Goal: Complete application form: Complete application form

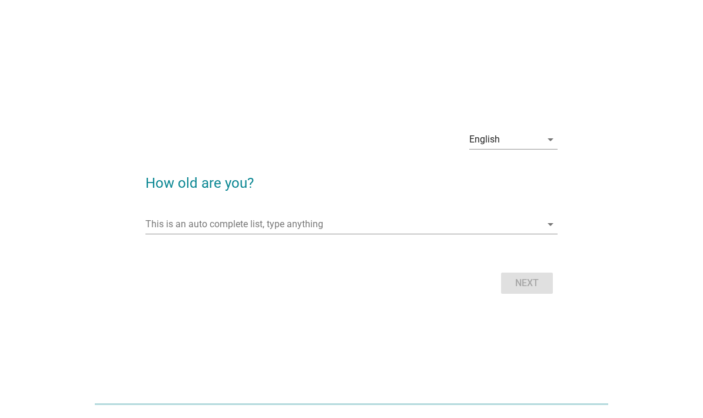
click at [172, 234] on input "This is an auto complete list, type anything" at bounding box center [343, 224] width 396 height 19
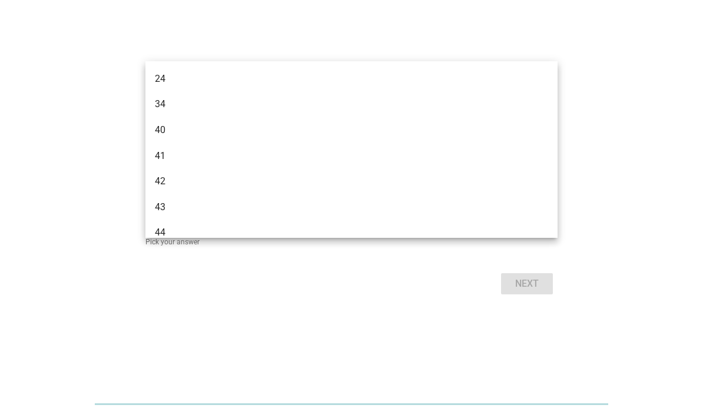
type input "40"
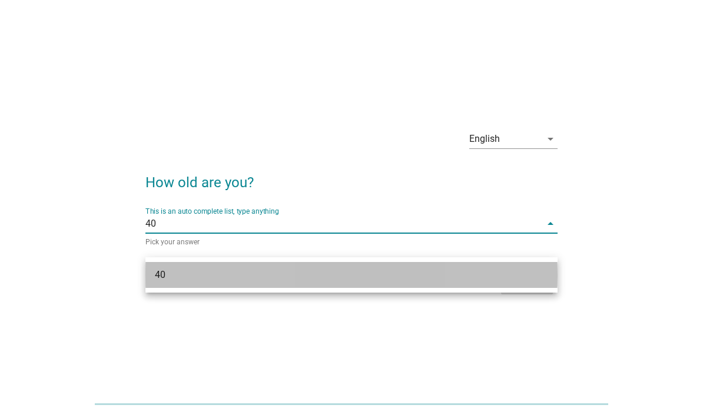
click at [152, 273] on div "40" at bounding box center [351, 275] width 412 height 26
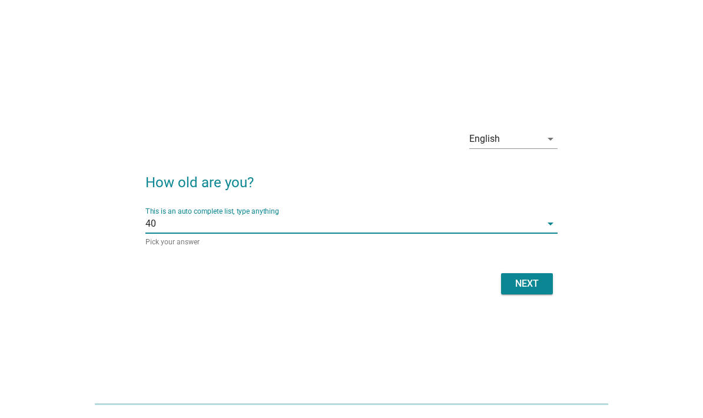
click at [518, 291] on div "Next" at bounding box center [527, 284] width 33 height 14
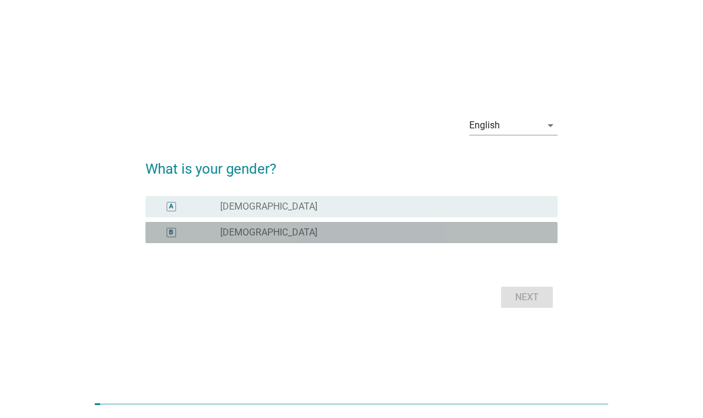
click at [221, 243] on div "B radio_button_unchecked [DEMOGRAPHIC_DATA]" at bounding box center [351, 232] width 412 height 21
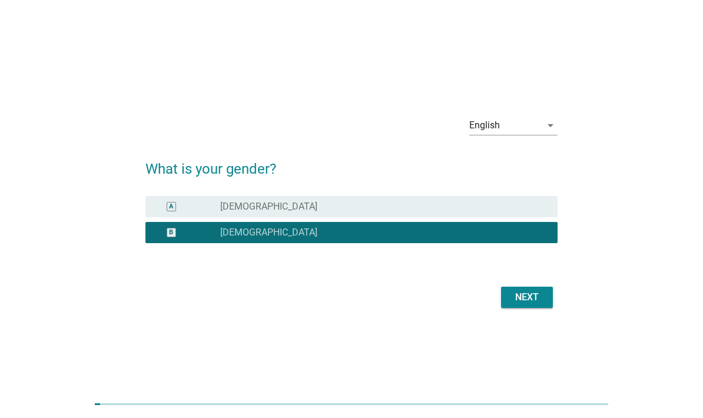
click at [518, 308] on button "Next" at bounding box center [527, 297] width 52 height 21
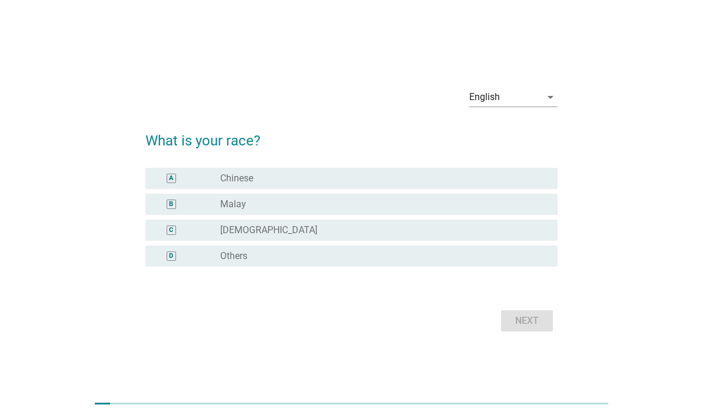
scroll to position [2, 0]
click at [513, 335] on div "Next" at bounding box center [351, 321] width 412 height 28
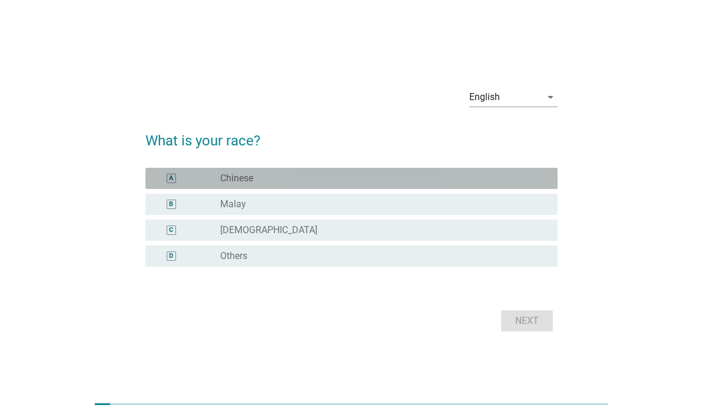
click at [189, 184] on div "A" at bounding box center [187, 179] width 65 height 12
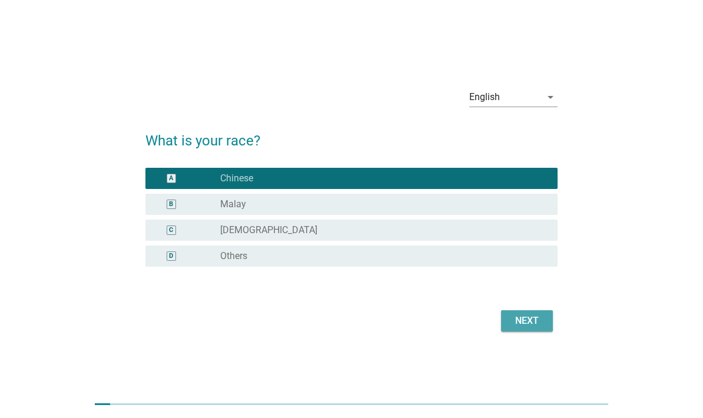
click at [515, 328] on div "Next" at bounding box center [527, 321] width 33 height 14
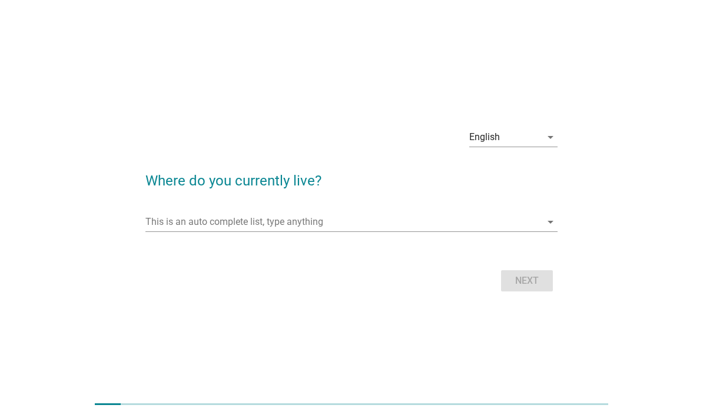
scroll to position [0, 0]
click at [175, 234] on input "This is an auto complete list, type anything" at bounding box center [343, 224] width 396 height 19
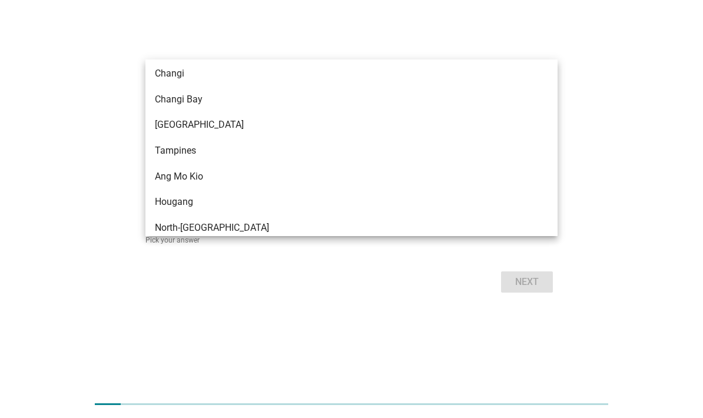
scroll to position [672, 0]
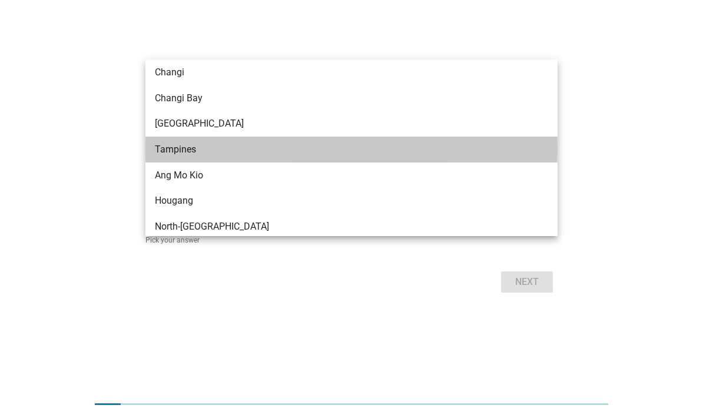
click at [170, 141] on div "Tampines" at bounding box center [351, 150] width 412 height 26
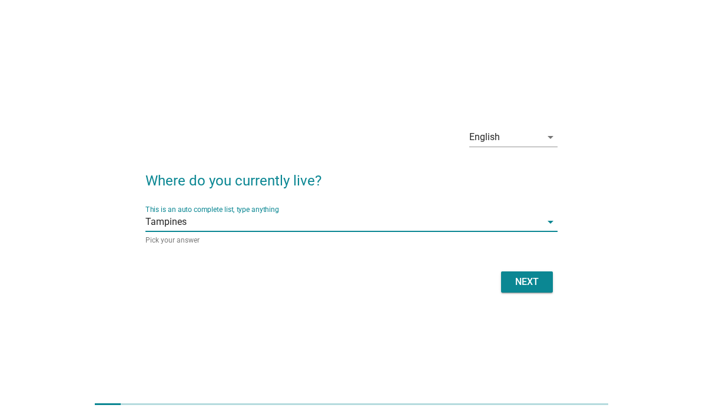
click at [526, 289] on div "Next" at bounding box center [527, 282] width 33 height 14
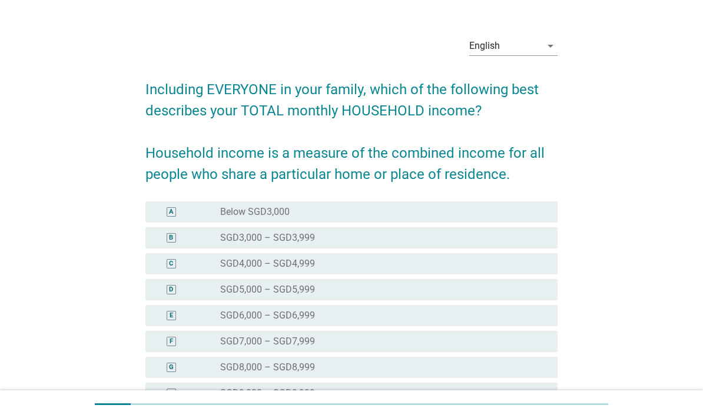
scroll to position [32, 0]
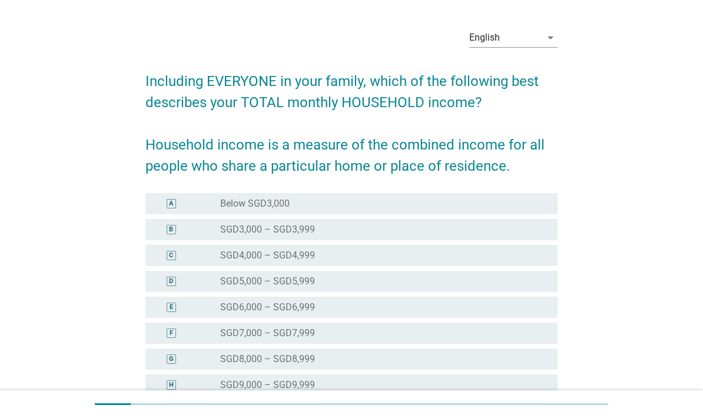
click at [172, 410] on div "I" at bounding box center [171, 411] width 2 height 10
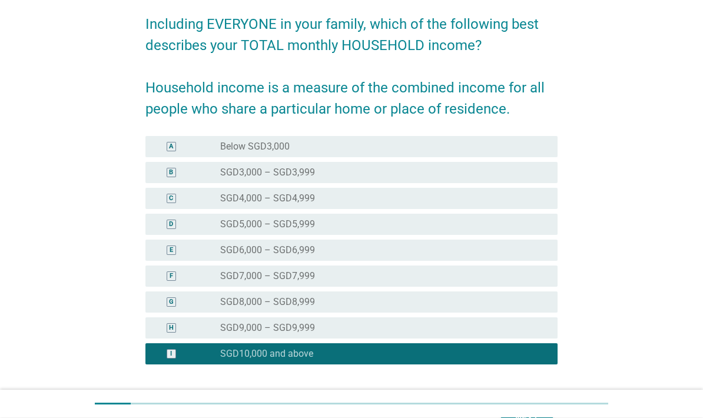
click at [523, 418] on div "Next" at bounding box center [527, 419] width 33 height 14
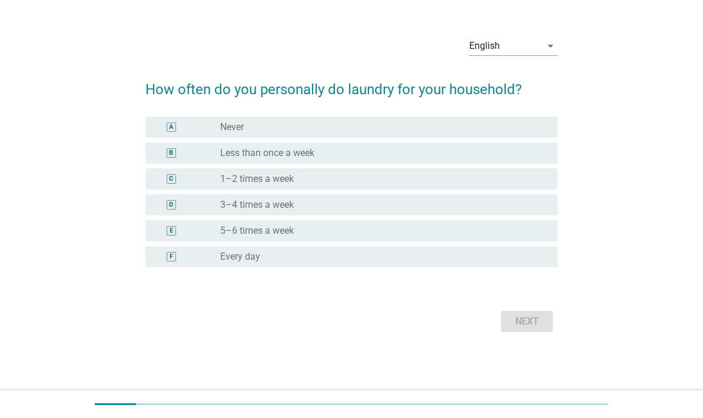
scroll to position [0, 0]
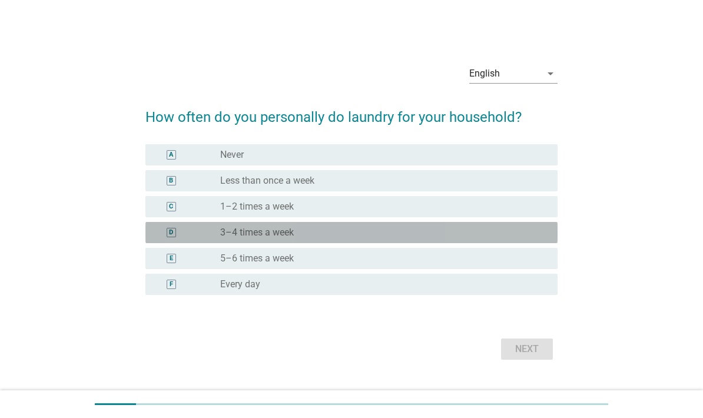
click at [165, 239] on div "D" at bounding box center [171, 233] width 33 height 12
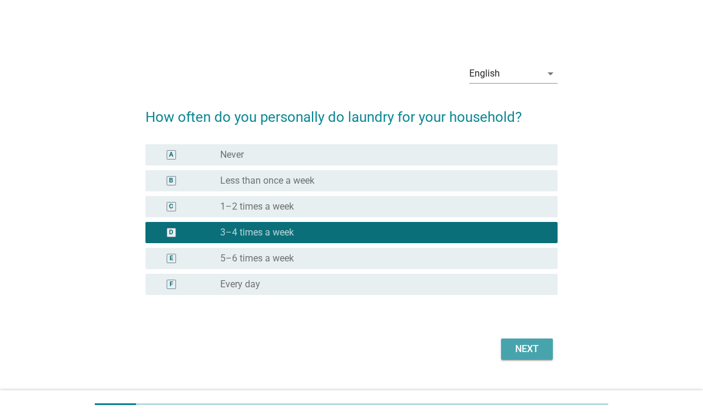
click at [526, 356] on div "Next" at bounding box center [527, 349] width 33 height 14
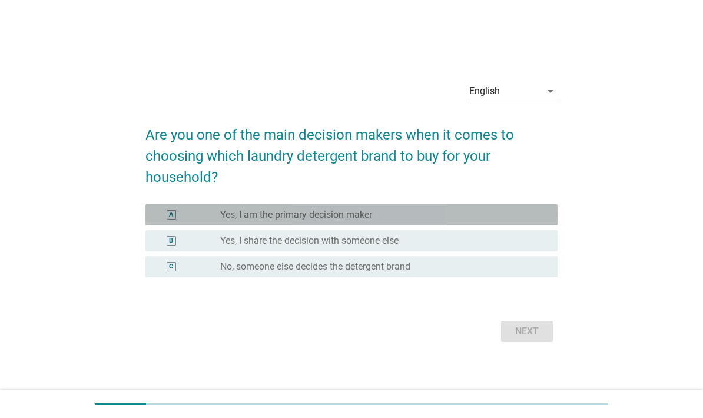
click at [171, 220] on div "A" at bounding box center [171, 215] width 4 height 10
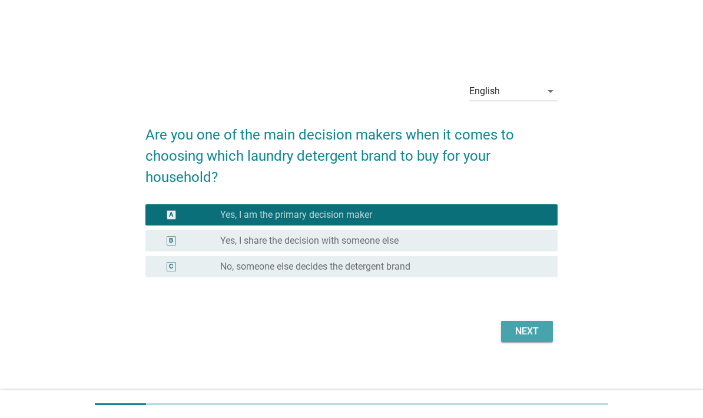
click at [521, 339] on div "Next" at bounding box center [527, 331] width 33 height 14
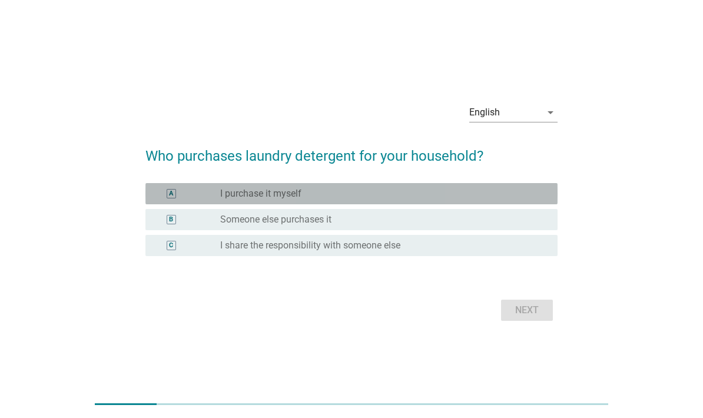
click at [169, 200] on div "A" at bounding box center [171, 194] width 33 height 12
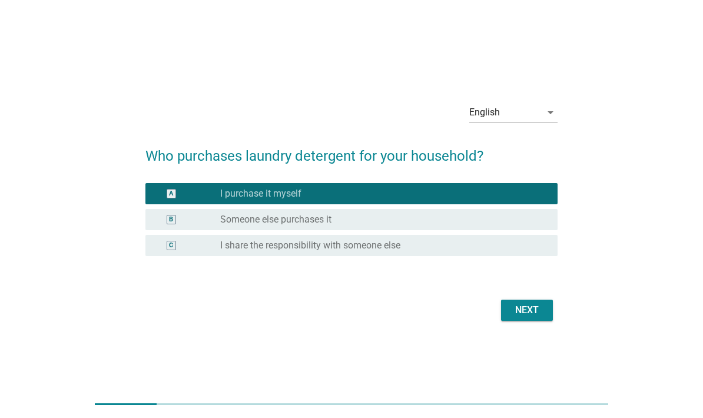
click at [519, 317] on div "Next" at bounding box center [527, 310] width 33 height 14
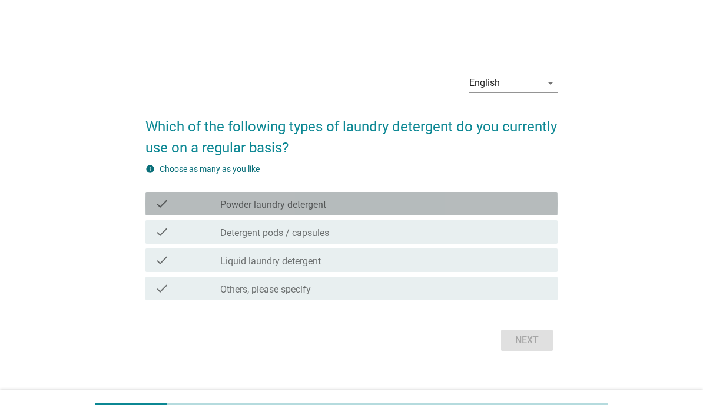
click at [211, 211] on div "check" at bounding box center [187, 204] width 65 height 14
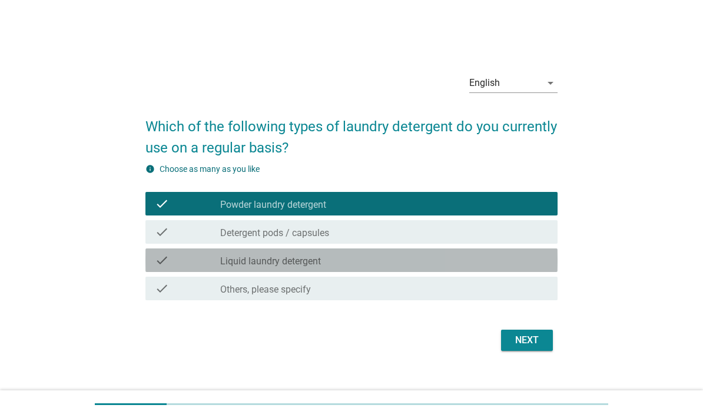
click at [207, 267] on div "check" at bounding box center [187, 260] width 65 height 14
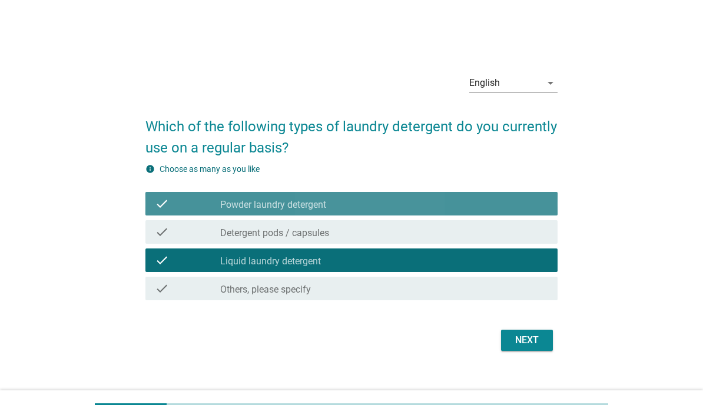
click at [208, 211] on div "check" at bounding box center [187, 204] width 65 height 14
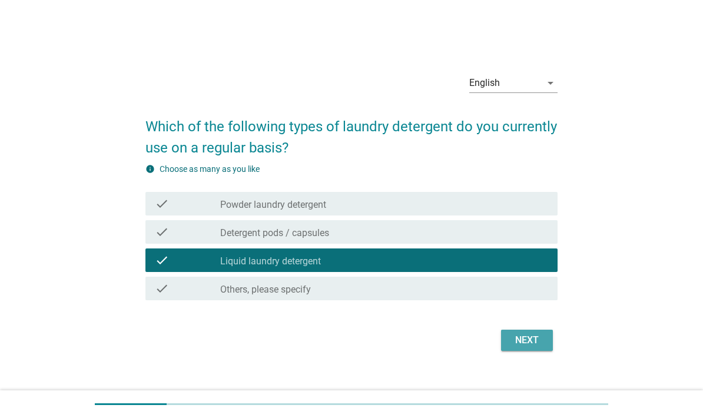
click at [522, 347] on div "Next" at bounding box center [527, 340] width 33 height 14
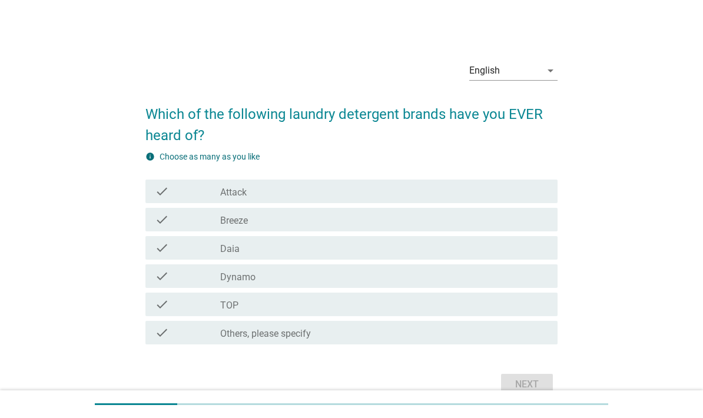
click at [151, 316] on div "check check_box_outline_blank TOP" at bounding box center [351, 305] width 412 height 24
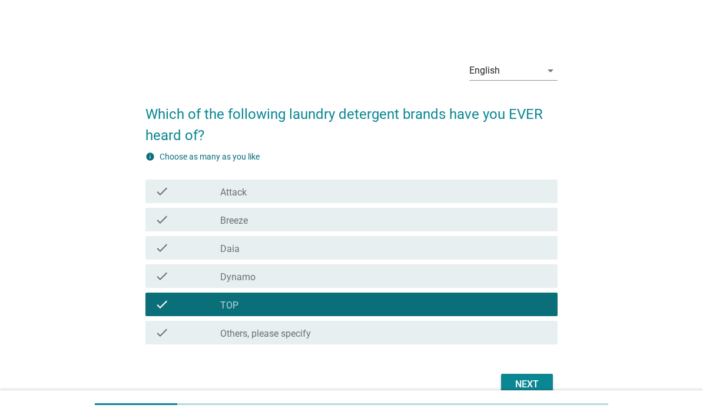
click at [524, 386] on div "Next" at bounding box center [527, 384] width 33 height 14
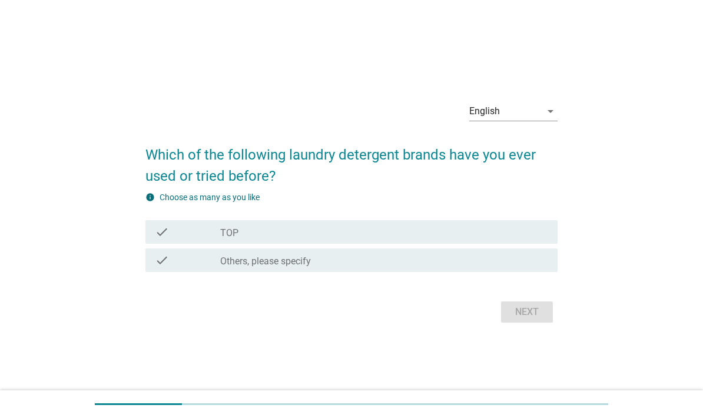
click at [224, 234] on div "info Choose as many as you like check check_box_outline_blank TOP check check_b…" at bounding box center [351, 232] width 412 height 83
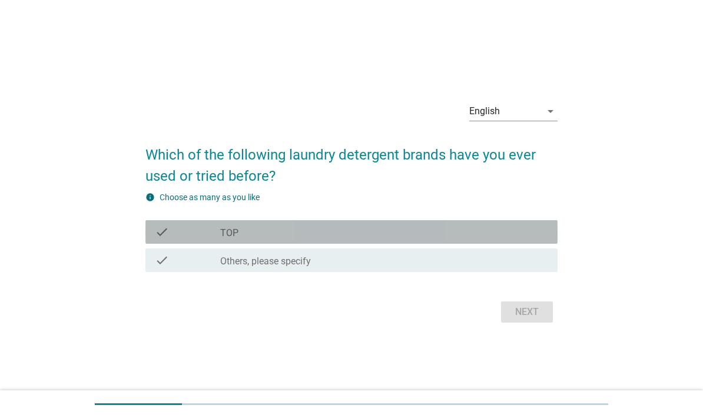
click at [226, 239] on label "TOP" at bounding box center [229, 233] width 18 height 12
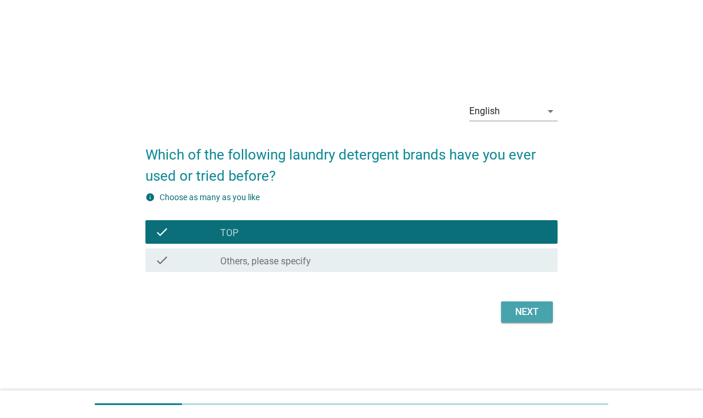
click at [521, 323] on button "Next" at bounding box center [527, 312] width 52 height 21
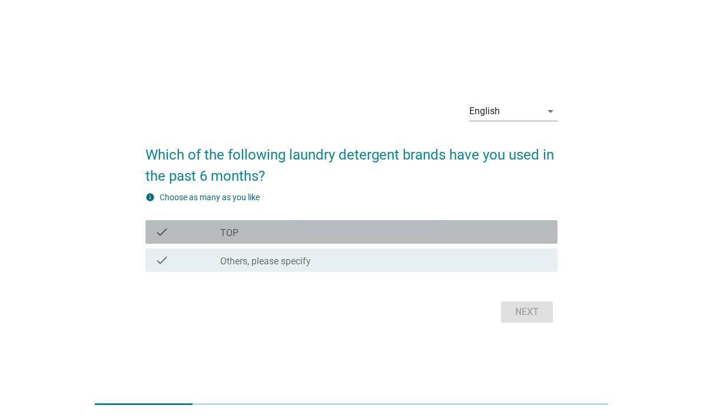
click at [163, 244] on div "check check_box TOP" at bounding box center [351, 232] width 412 height 24
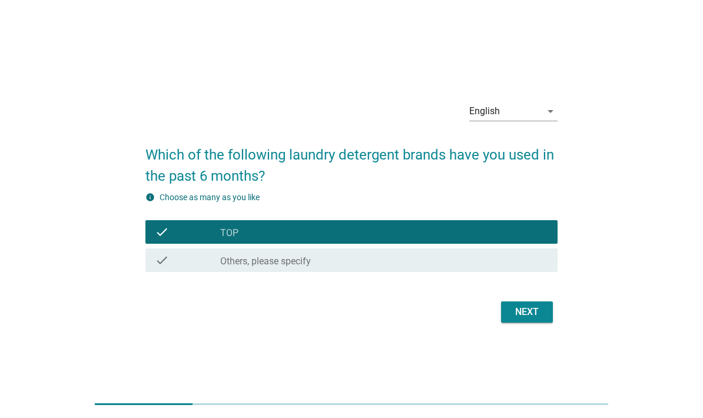
click at [503, 323] on button "Next" at bounding box center [527, 312] width 52 height 21
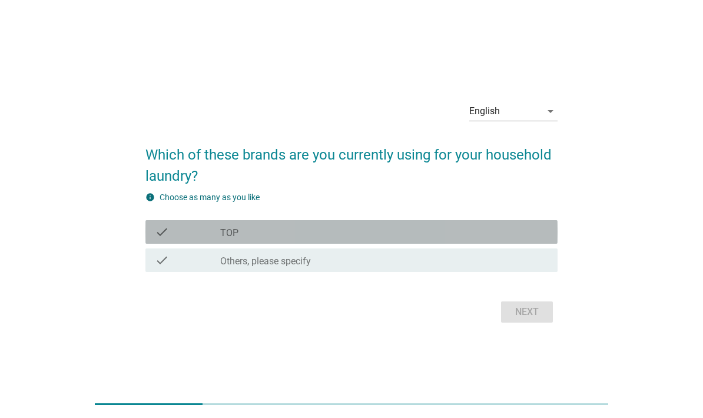
click at [183, 239] on div "check" at bounding box center [187, 232] width 65 height 14
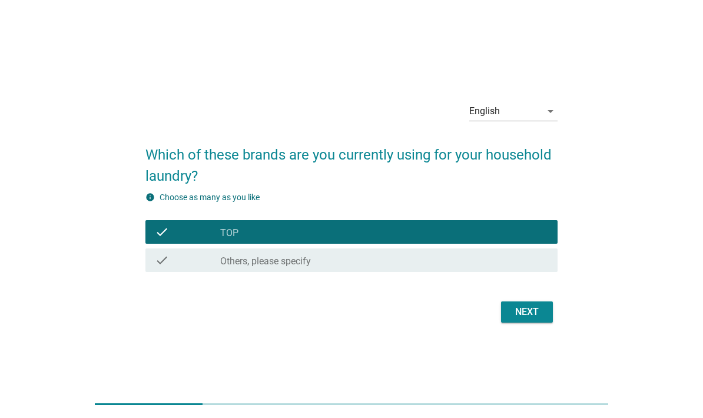
click at [523, 323] on button "Next" at bounding box center [527, 312] width 52 height 21
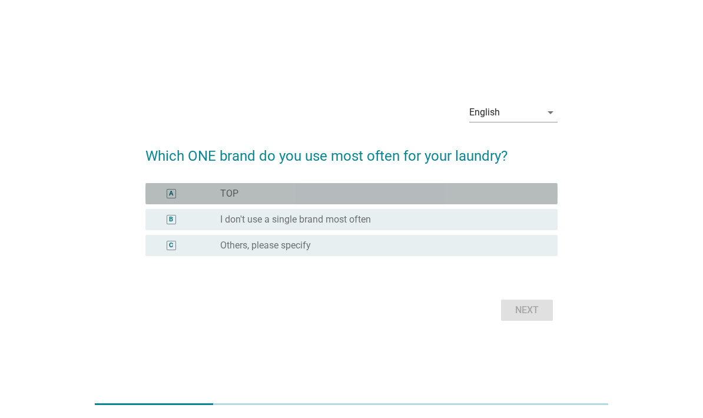
click at [202, 200] on div "A" at bounding box center [187, 194] width 65 height 12
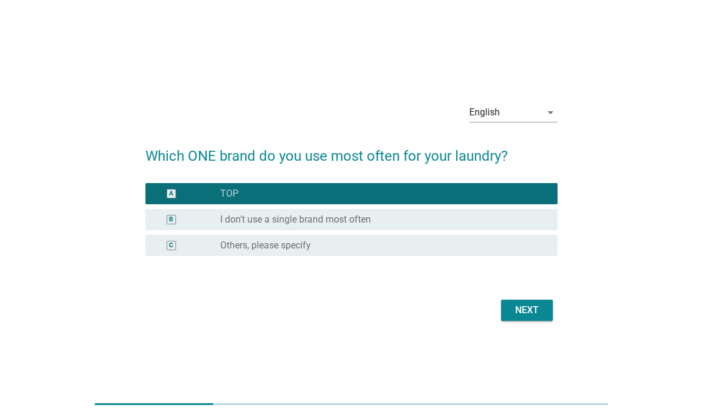
click at [523, 321] on button "Next" at bounding box center [527, 310] width 52 height 21
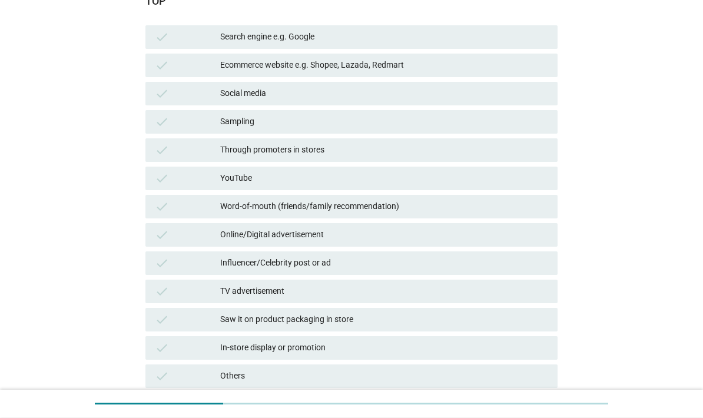
scroll to position [144, 0]
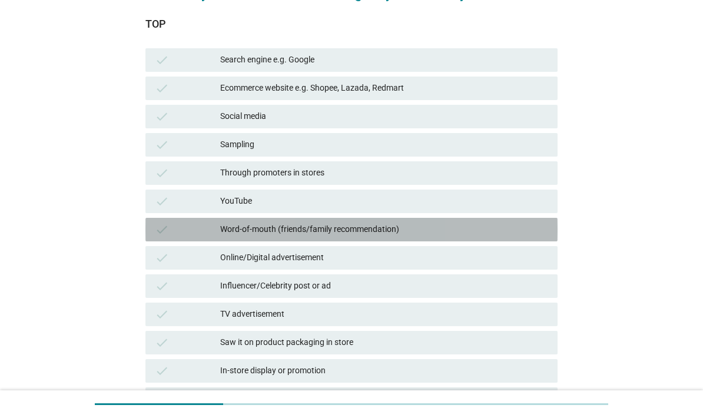
click at [153, 226] on div "check Word-of-mouth (friends/family recommendation)" at bounding box center [351, 230] width 412 height 24
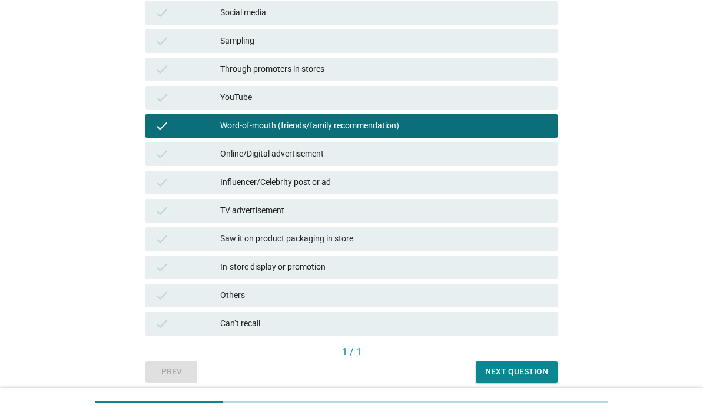
scroll to position [221, 0]
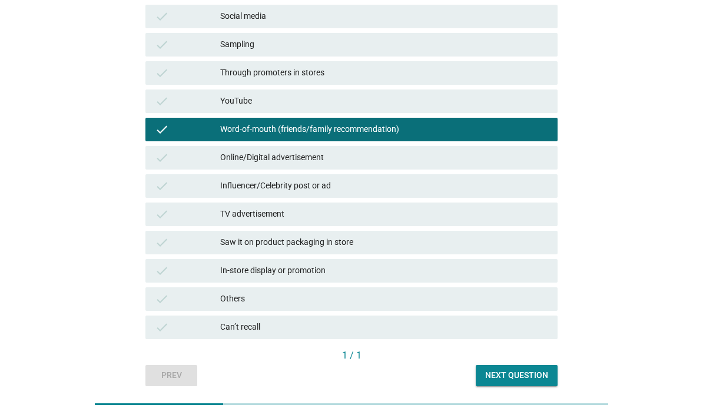
click at [510, 378] on div "Next question" at bounding box center [516, 375] width 63 height 12
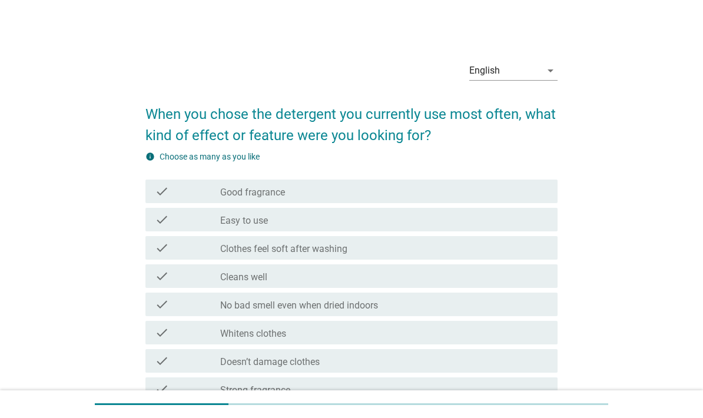
scroll to position [47, 0]
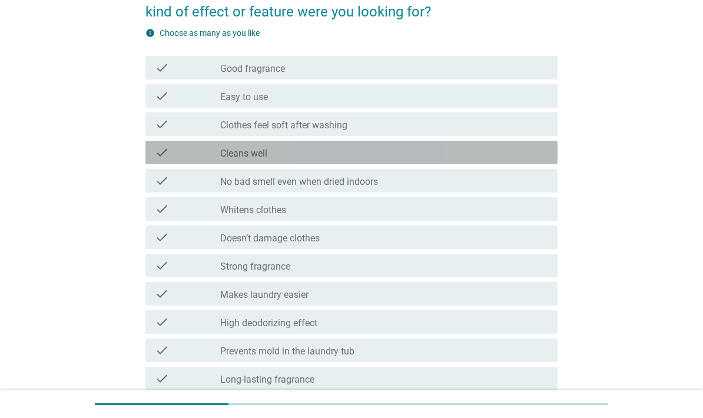
click at [173, 150] on div "check" at bounding box center [187, 152] width 65 height 14
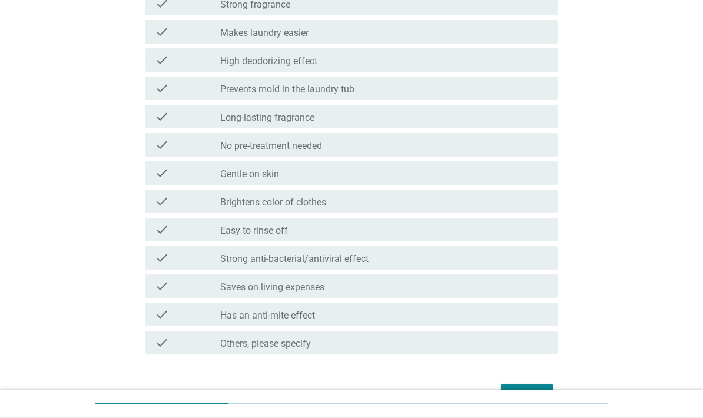
scroll to position [408, 0]
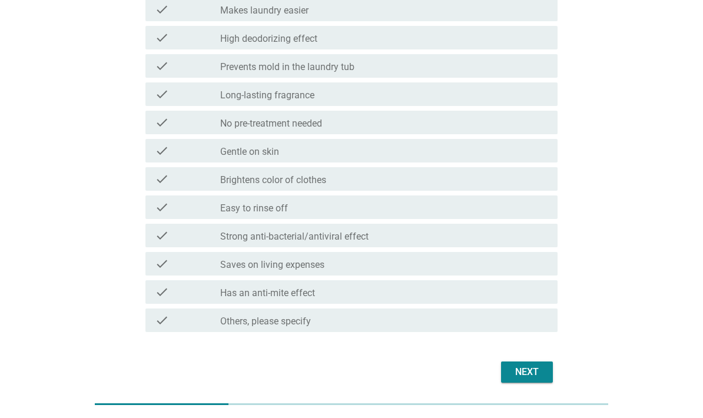
click at [520, 375] on div "Next" at bounding box center [527, 372] width 33 height 14
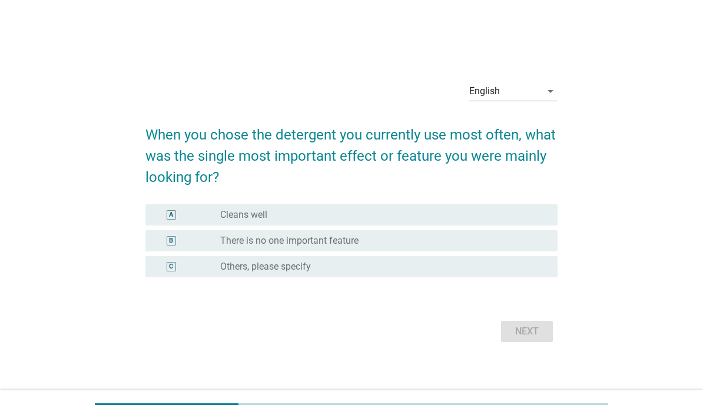
click at [157, 221] on div "A" at bounding box center [171, 215] width 33 height 12
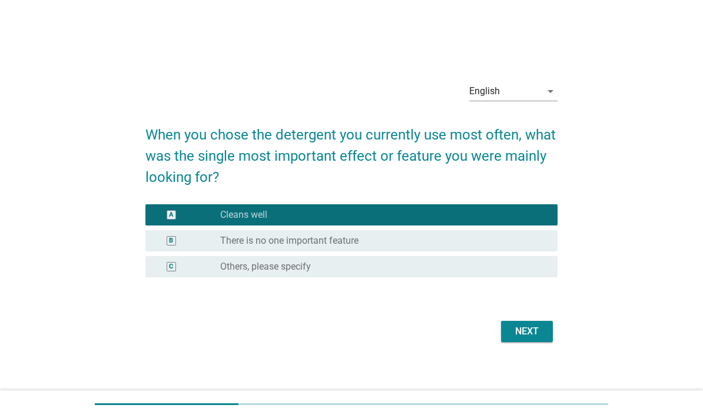
click at [512, 342] on button "Next" at bounding box center [527, 331] width 52 height 21
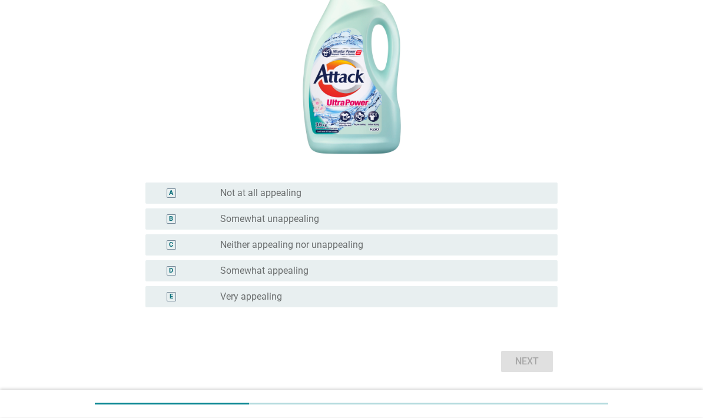
scroll to position [220, 0]
click at [227, 251] on label "Neither appealing nor unappealing" at bounding box center [291, 245] width 143 height 12
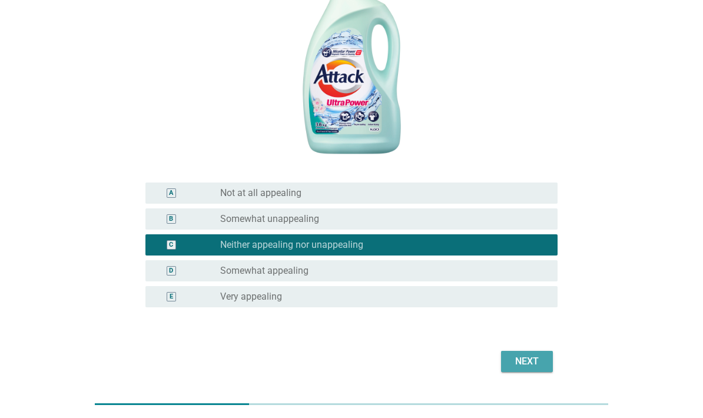
click at [517, 369] on div "Next" at bounding box center [527, 362] width 33 height 14
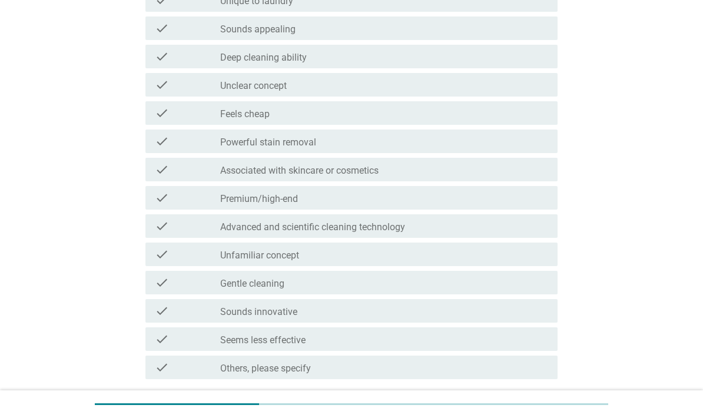
scroll to position [0, 0]
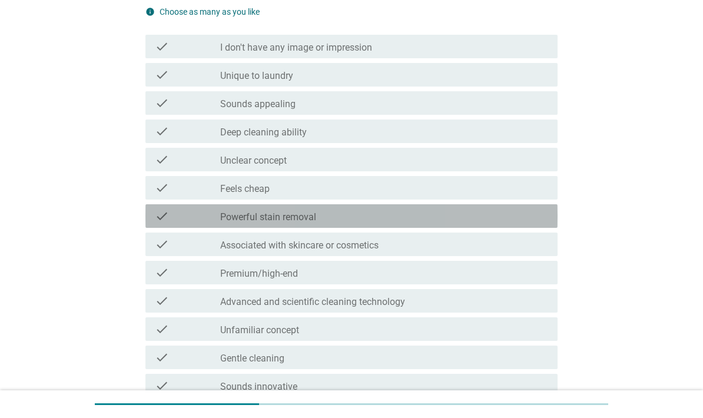
click at [159, 204] on div "check check_box_outline_blank Powerful stain removal" at bounding box center [351, 216] width 412 height 24
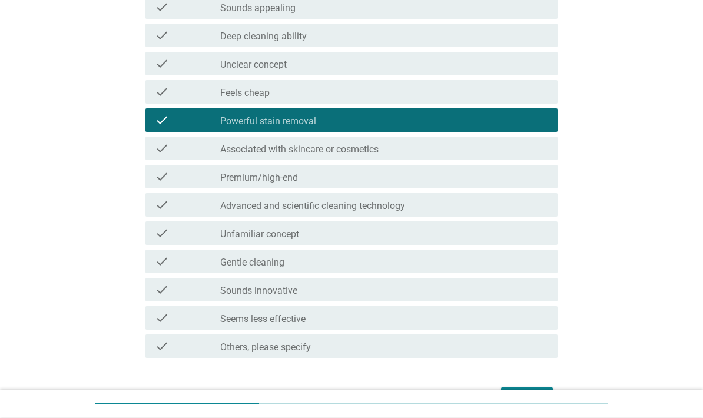
scroll to position [267, 0]
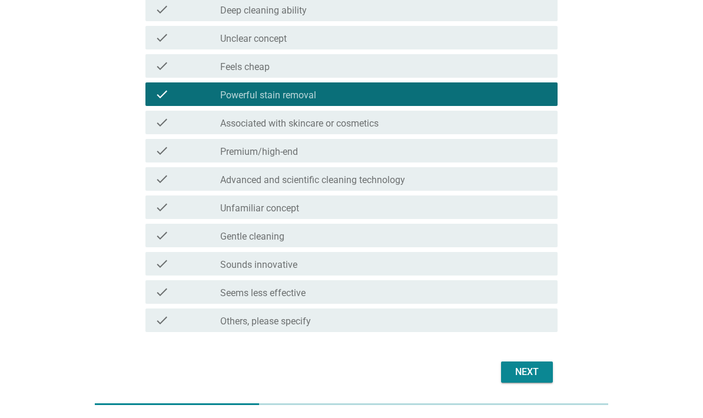
click at [517, 367] on div "Next" at bounding box center [527, 372] width 33 height 14
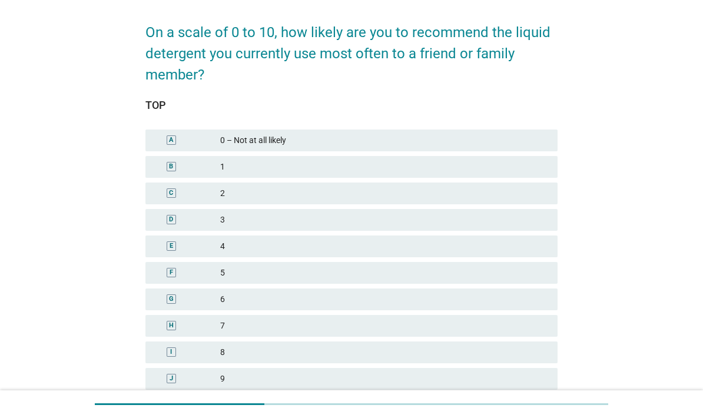
scroll to position [88, 0]
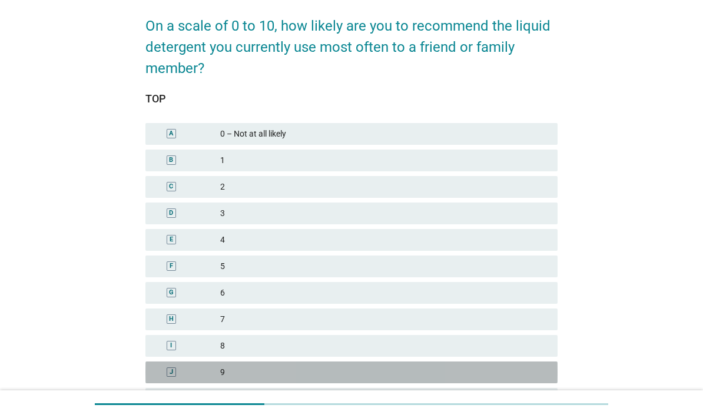
click at [161, 368] on div "J" at bounding box center [171, 372] width 33 height 12
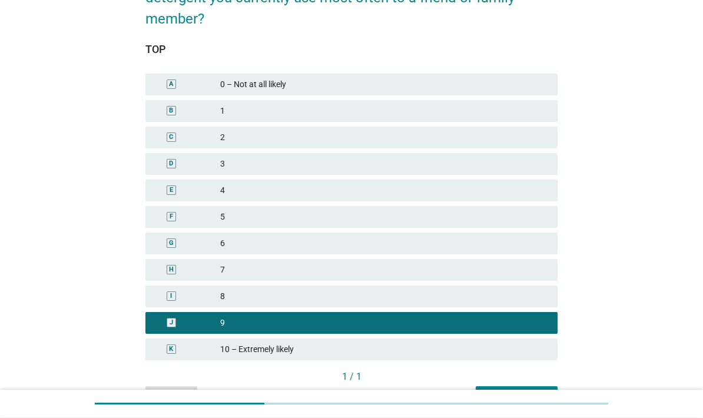
scroll to position [138, 0]
click at [506, 395] on div "Next question" at bounding box center [516, 396] width 63 height 12
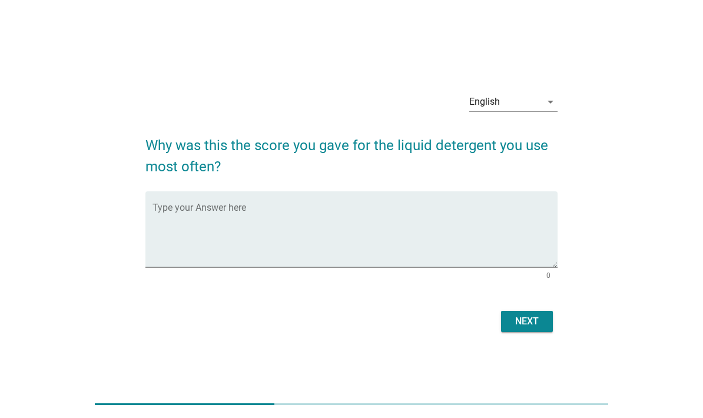
click at [171, 249] on textarea "Type your Answer here" at bounding box center [355, 237] width 405 height 62
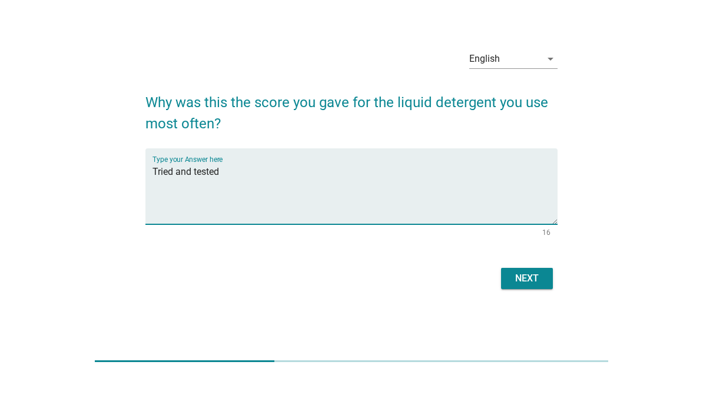
type textarea "Tried and tested"
click at [540, 314] on div "Next" at bounding box center [527, 321] width 33 height 14
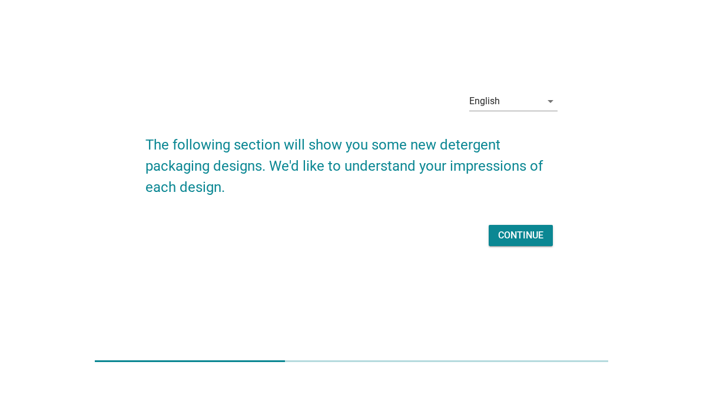
scroll to position [43, 0]
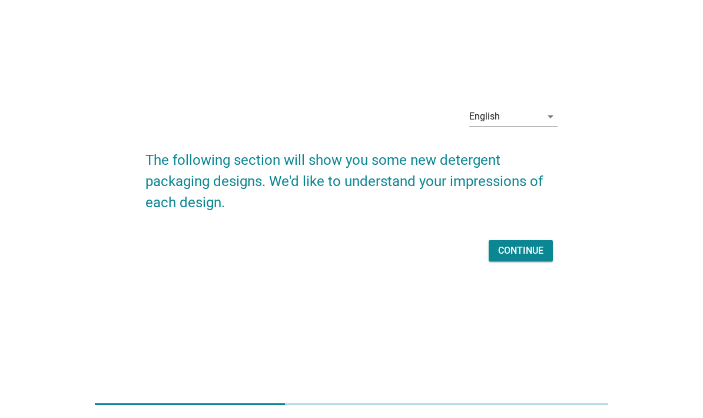
click at [524, 258] on div "Continue" at bounding box center [520, 251] width 45 height 14
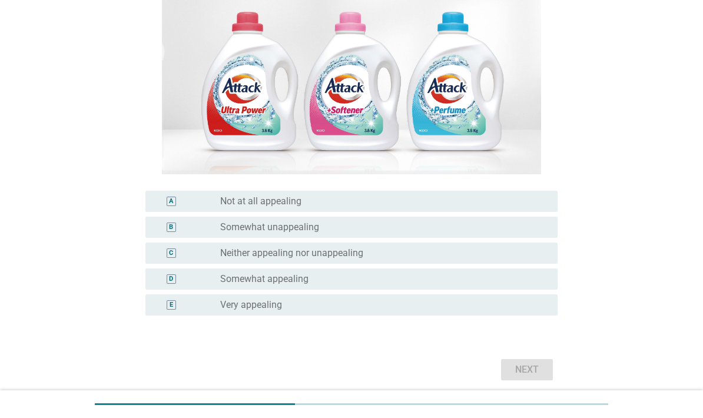
scroll to position [185, 0]
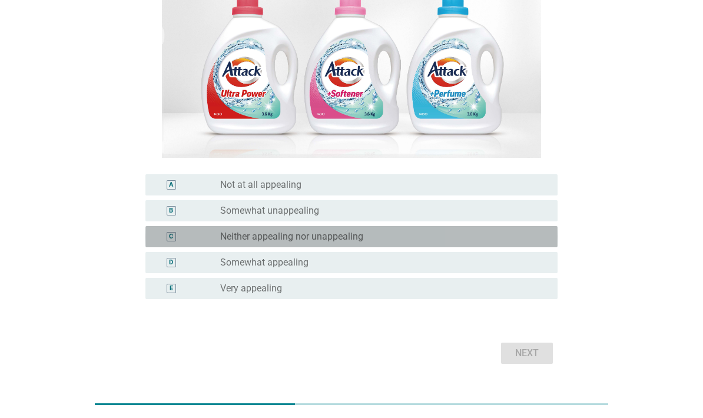
click at [163, 243] on div "C" at bounding box center [171, 237] width 33 height 12
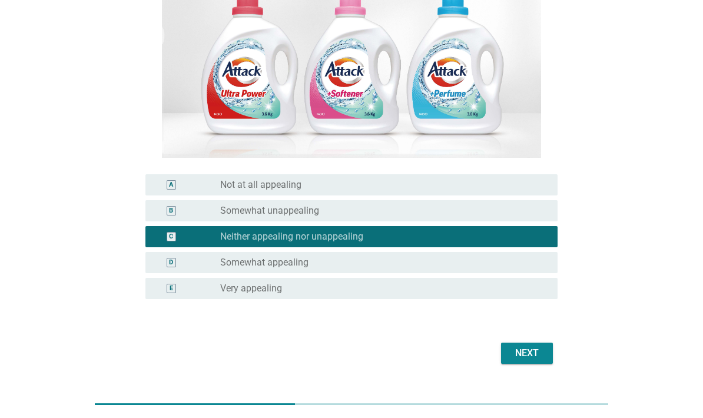
click at [543, 360] on div "Next" at bounding box center [527, 353] width 33 height 14
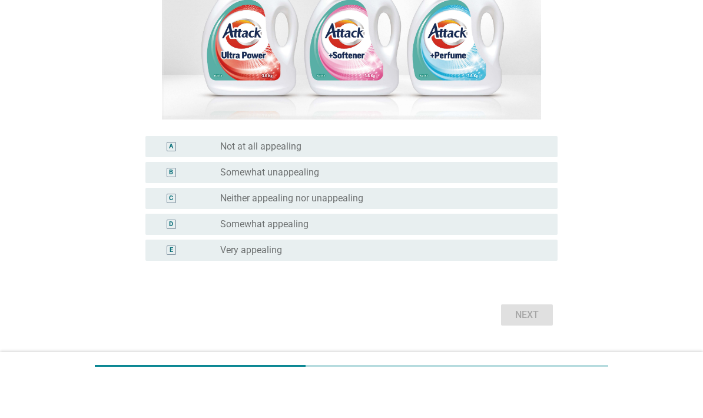
scroll to position [232, 0]
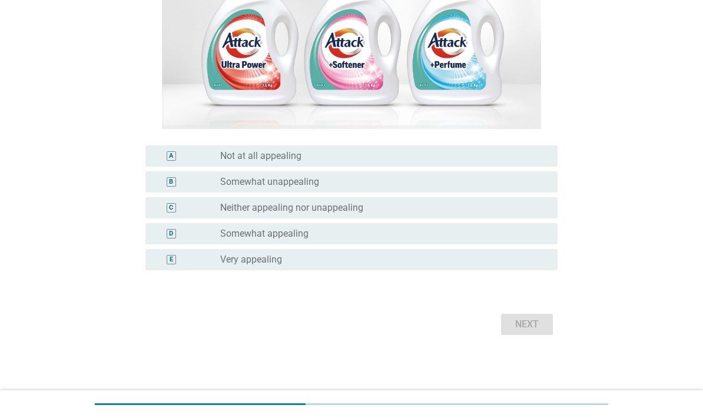
click at [544, 205] on div "radio_button_unchecked Neither appealing nor unappealing" at bounding box center [384, 208] width 328 height 12
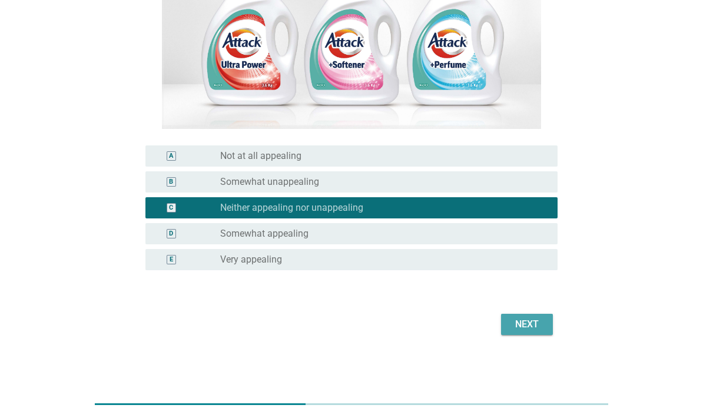
click at [542, 329] on div "Next" at bounding box center [527, 324] width 33 height 14
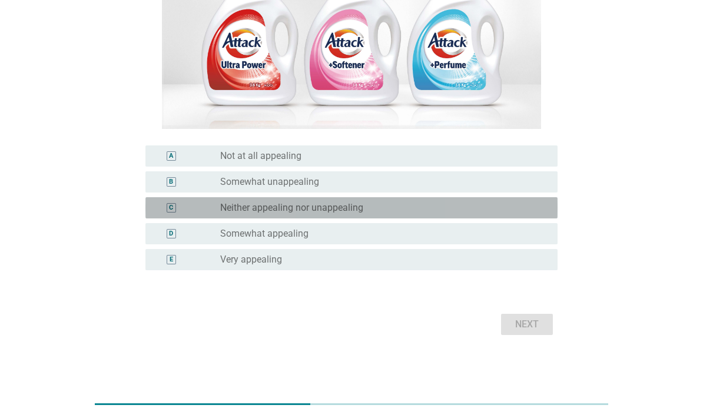
click at [470, 207] on div "radio_button_unchecked Neither appealing nor unappealing" at bounding box center [379, 208] width 319 height 12
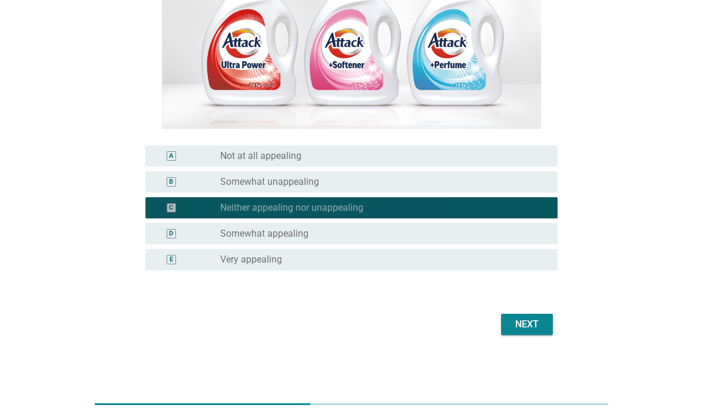
click at [543, 329] on div "Next" at bounding box center [527, 324] width 33 height 14
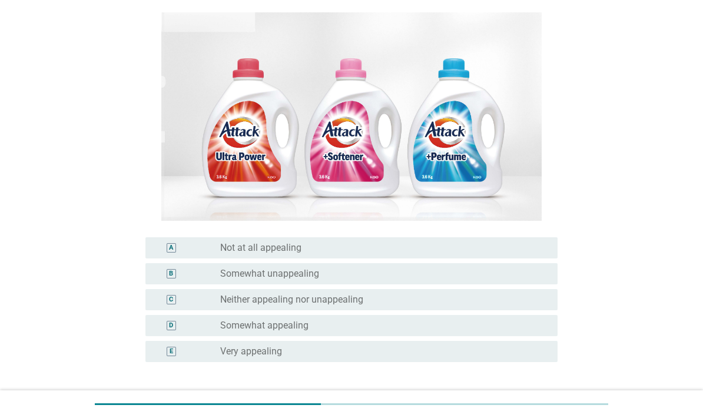
scroll to position [122, 0]
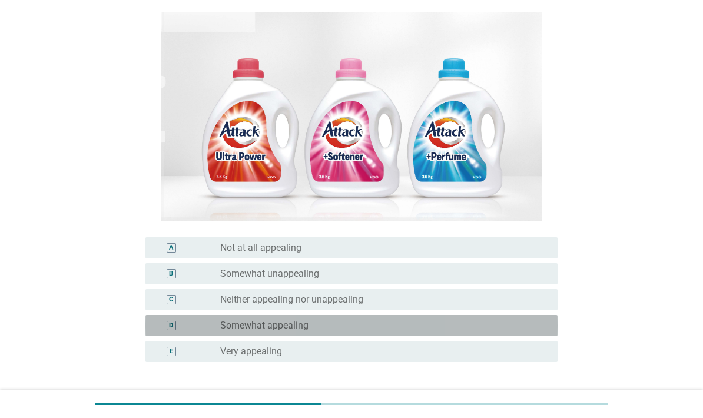
click at [538, 333] on div "D radio_button_unchecked Somewhat appealing" at bounding box center [351, 325] width 412 height 21
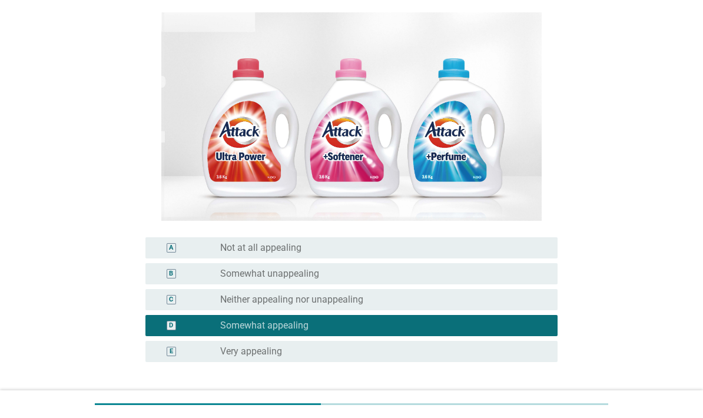
click at [533, 418] on button "Next" at bounding box center [527, 416] width 52 height 21
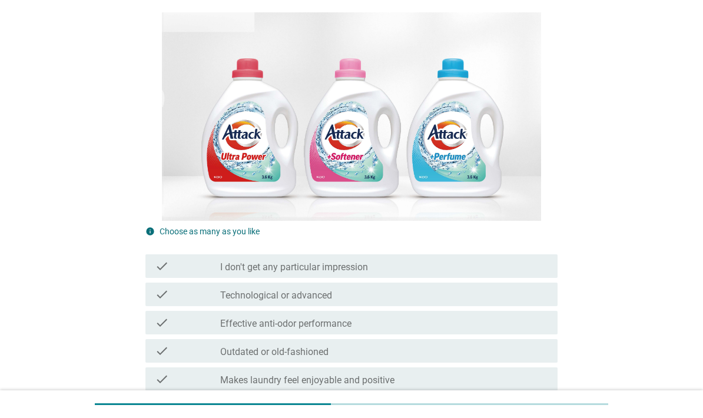
scroll to position [0, 0]
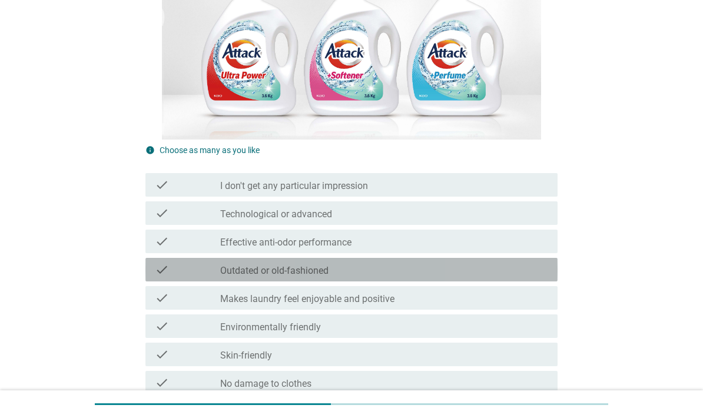
click at [463, 277] on div "check_box_outline_blank Outdated or old-fashioned" at bounding box center [384, 270] width 328 height 14
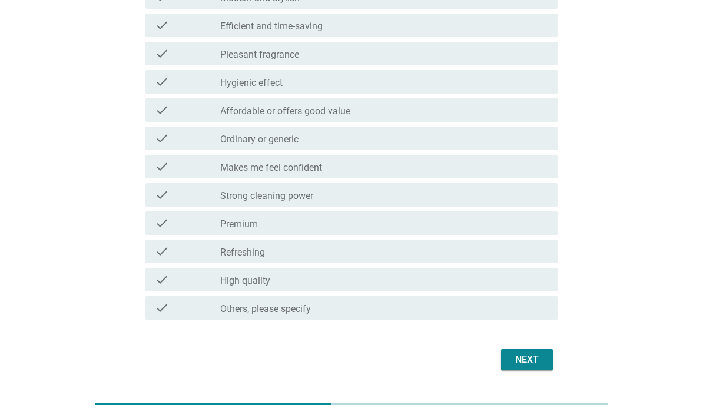
scroll to position [730, 0]
click at [544, 370] on button "Next" at bounding box center [527, 359] width 52 height 21
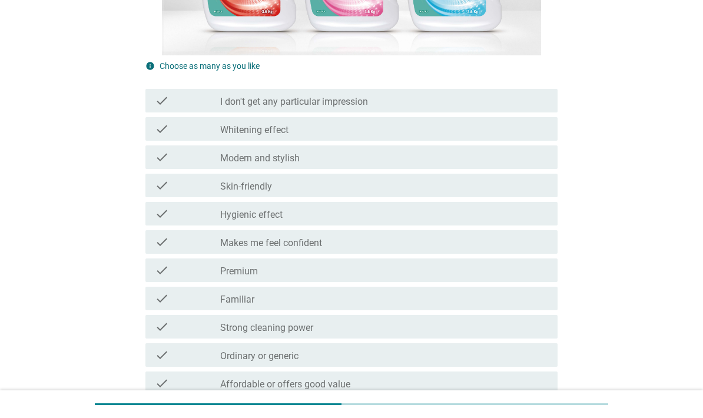
click at [456, 306] on div "check_box_outline_blank Familiar" at bounding box center [384, 299] width 328 height 14
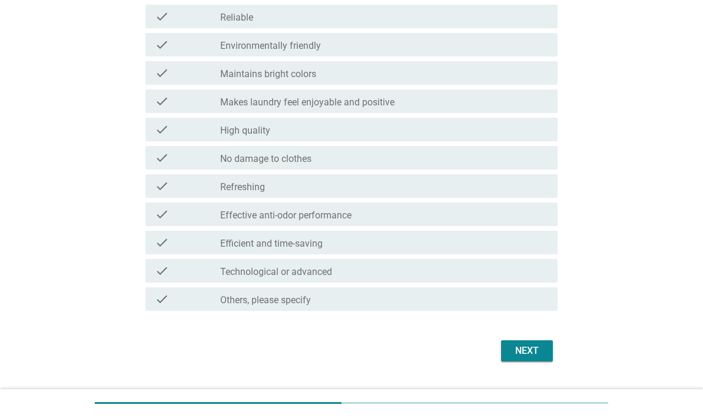
scroll to position [737, 0]
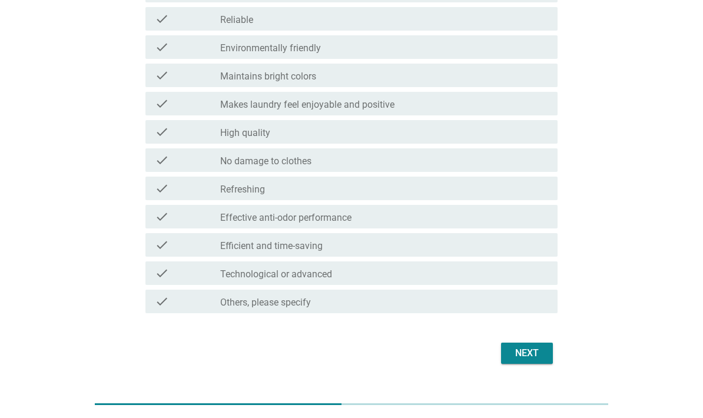
click at [537, 360] on div "Next" at bounding box center [527, 353] width 33 height 14
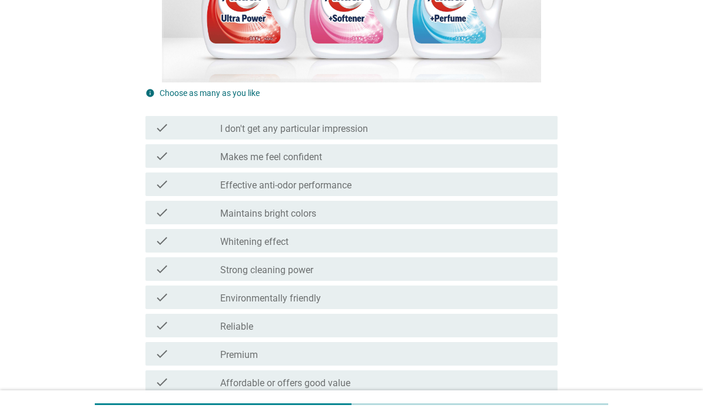
scroll to position [261, 0]
click at [416, 224] on div "check check_box_outline_blank Maintains bright colors" at bounding box center [351, 212] width 412 height 24
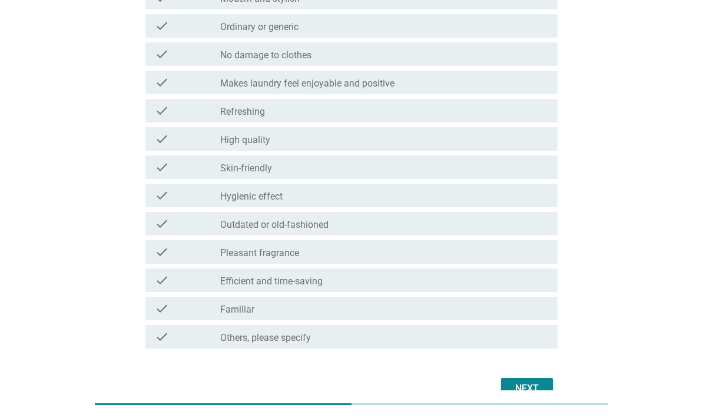
scroll to position [784, 0]
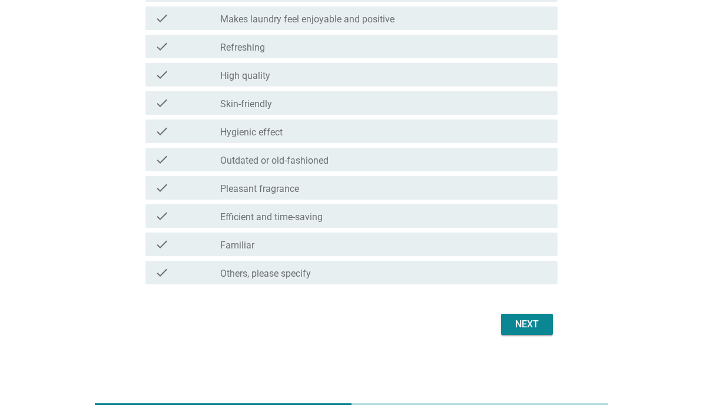
click at [538, 322] on div "Next" at bounding box center [527, 324] width 33 height 14
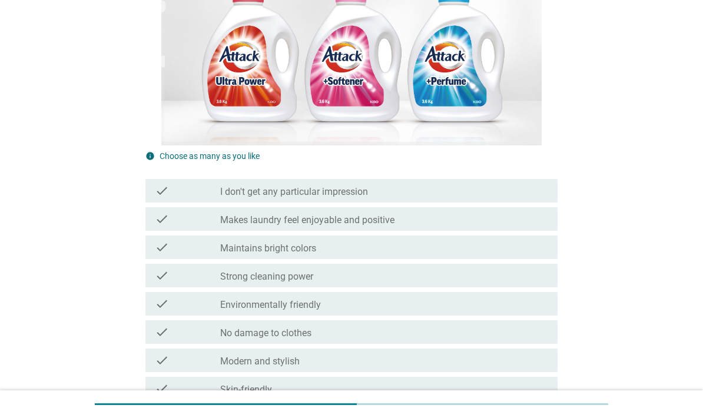
scroll to position [283, 0]
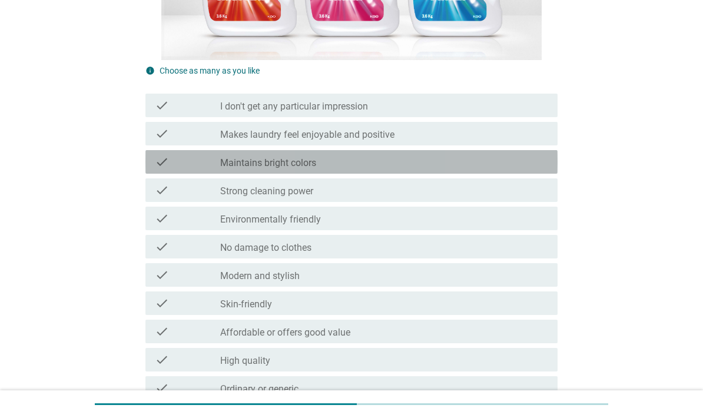
click at [523, 169] on div "check_box_outline_blank Maintains bright colors" at bounding box center [384, 162] width 328 height 14
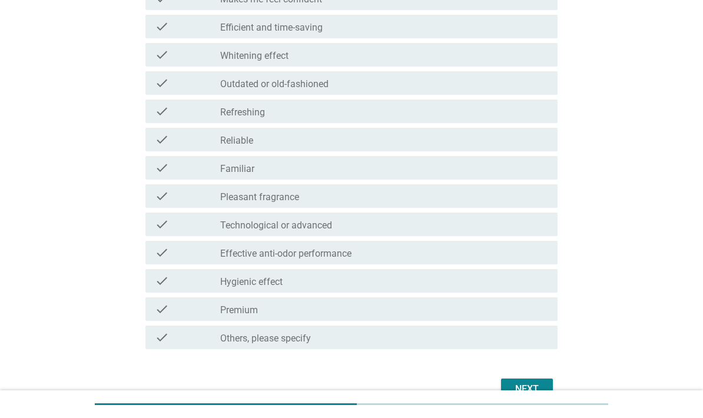
scroll to position [736, 0]
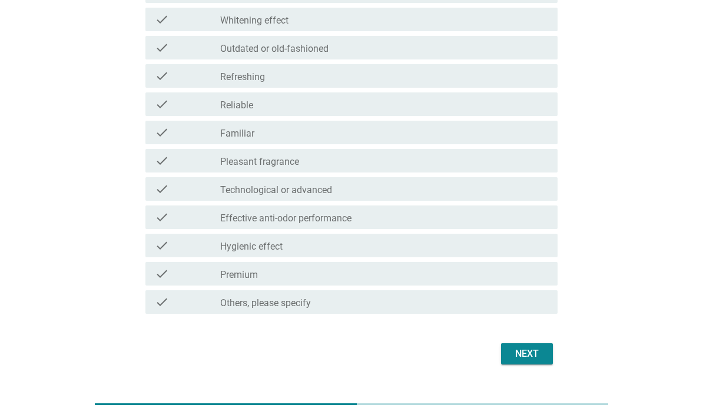
click at [536, 361] on div "Next" at bounding box center [527, 354] width 33 height 14
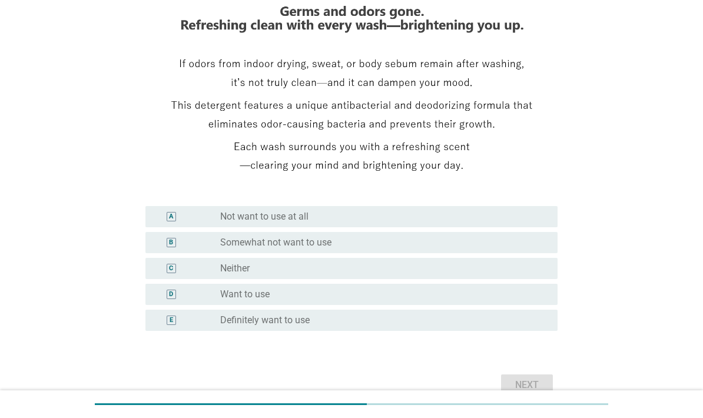
scroll to position [174, 0]
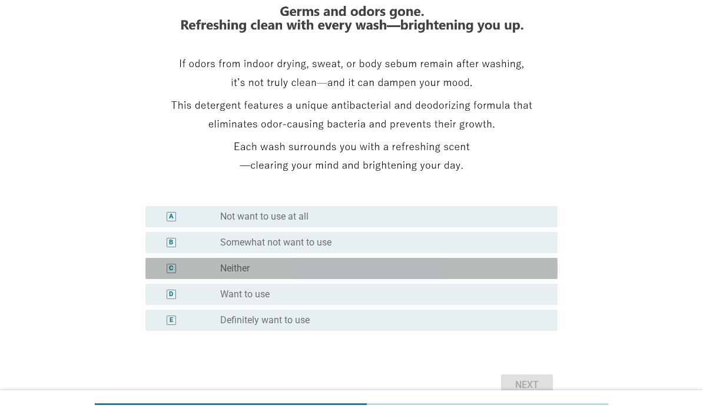
click at [464, 274] on div "radio_button_unchecked Neither" at bounding box center [379, 269] width 319 height 12
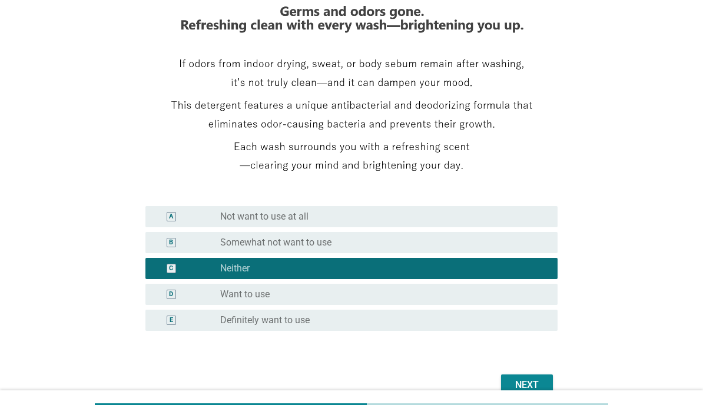
scroll to position [174, 0]
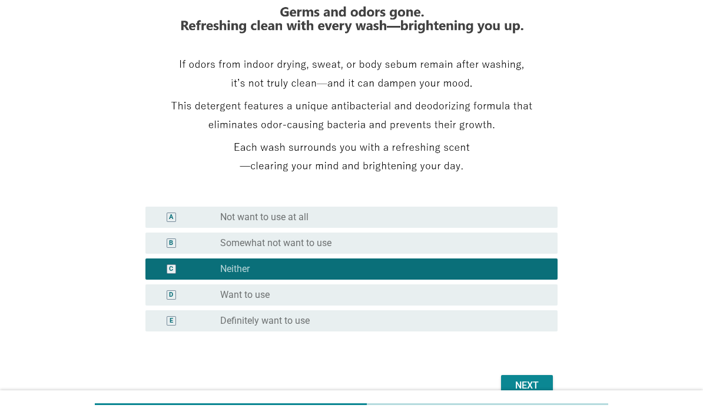
click at [540, 393] on div "Next" at bounding box center [527, 386] width 33 height 14
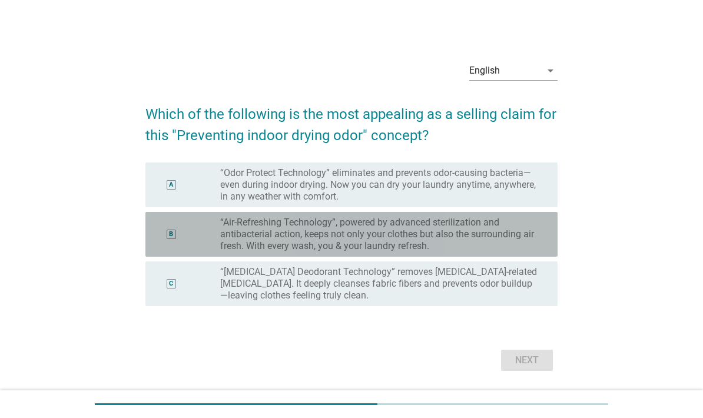
click at [178, 252] on div "B" at bounding box center [171, 234] width 33 height 35
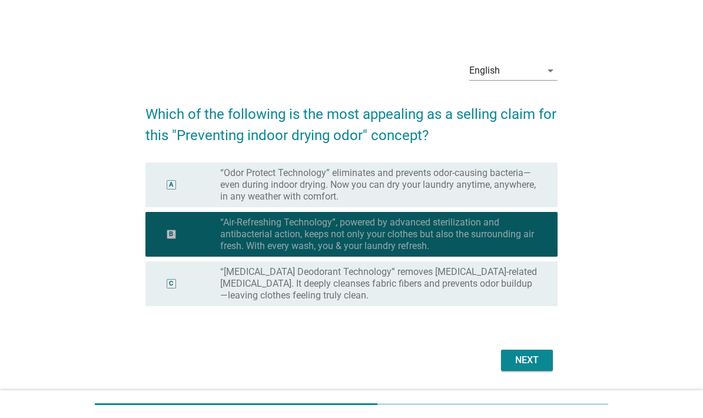
click at [168, 252] on div "B" at bounding box center [171, 234] width 33 height 35
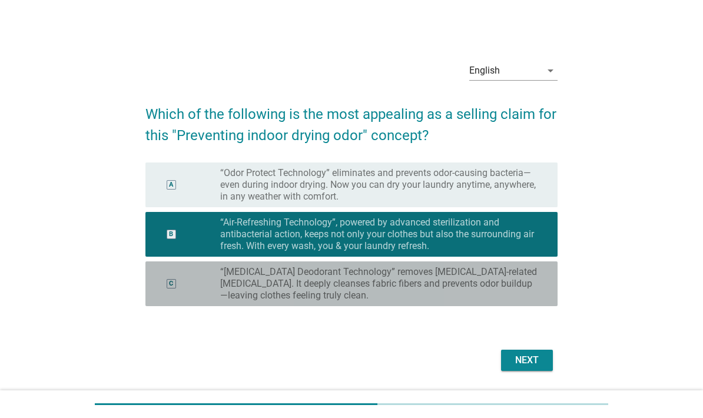
click at [187, 300] on div "C" at bounding box center [171, 283] width 33 height 35
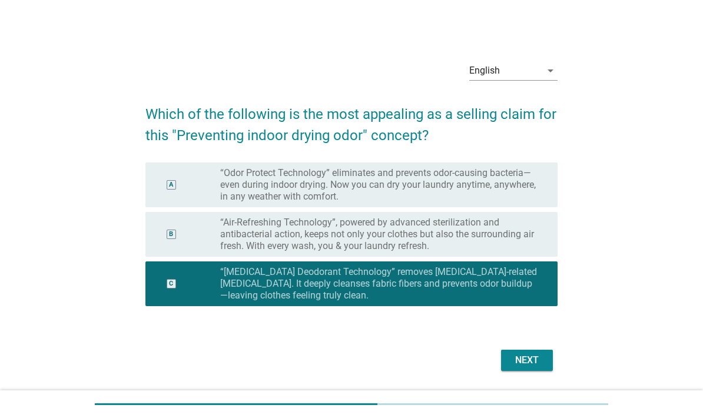
click at [533, 371] on button "Next" at bounding box center [527, 360] width 52 height 21
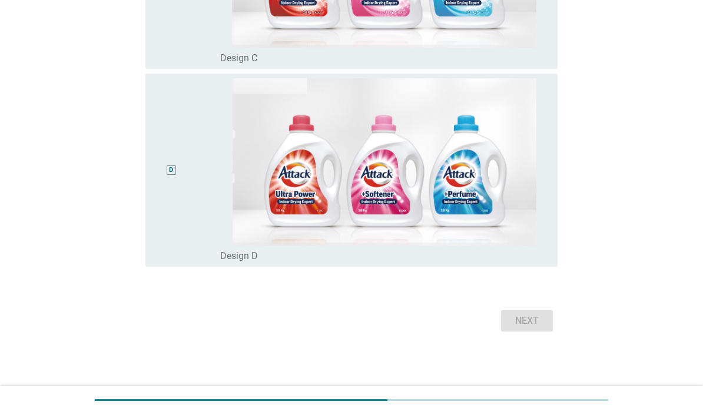
scroll to position [731, 0]
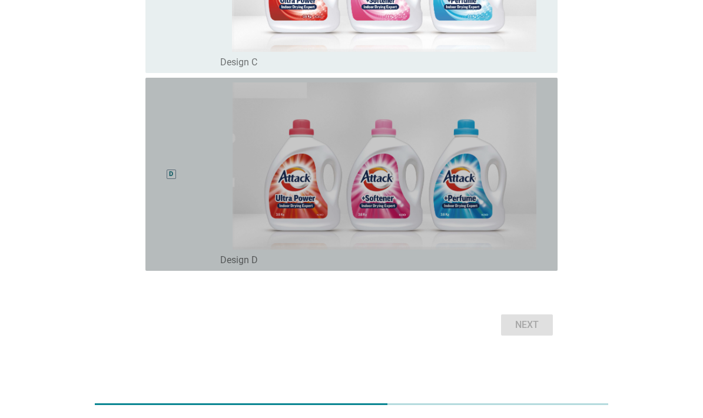
click at [148, 218] on div "D radio_button_unchecked Design D" at bounding box center [351, 174] width 412 height 193
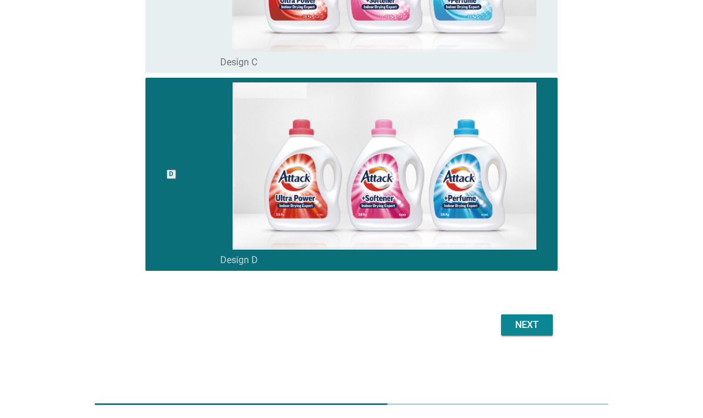
click at [528, 332] on button "Next" at bounding box center [527, 324] width 52 height 21
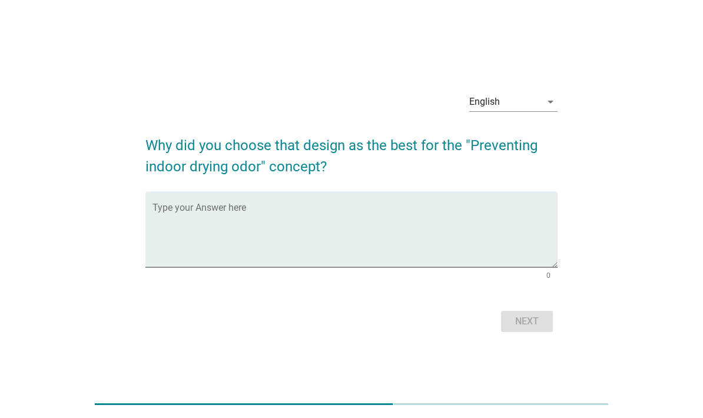
click at [465, 254] on textarea "Type your Answer here" at bounding box center [355, 237] width 405 height 62
type textarea "T"
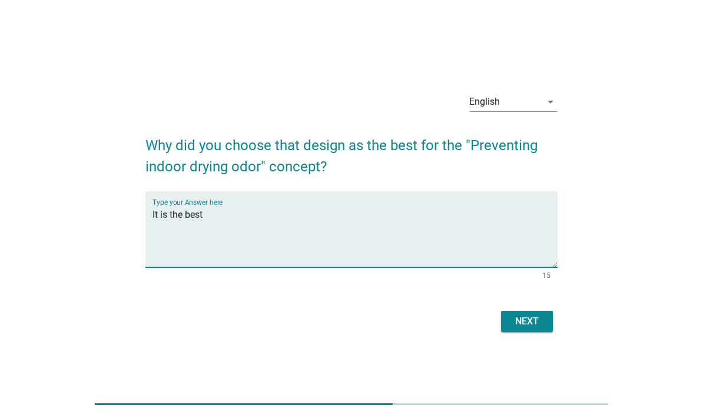
type textarea "It is the best"
click at [541, 329] on div "Next" at bounding box center [527, 321] width 33 height 14
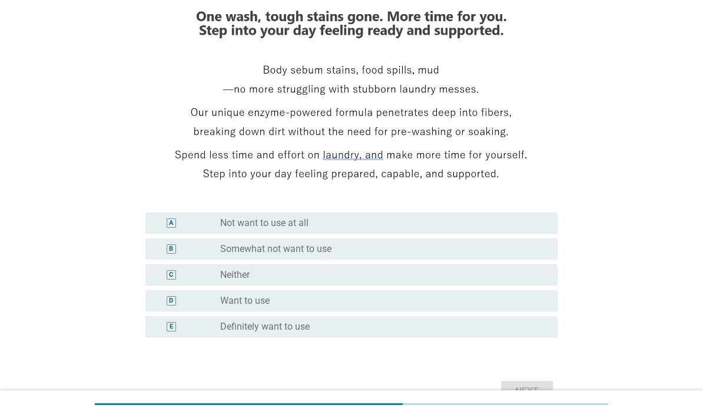
scroll to position [168, 0]
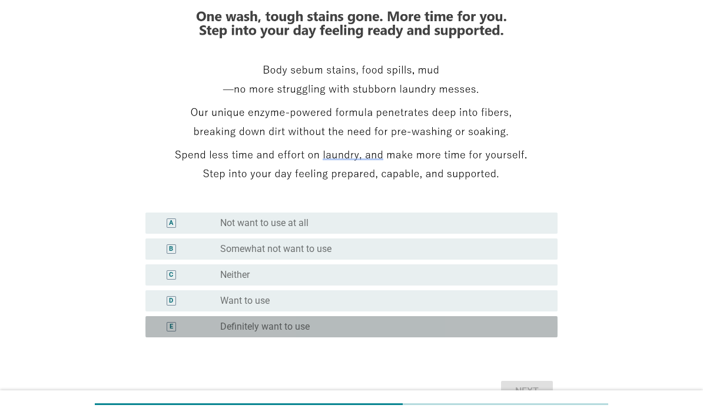
click at [375, 333] on div "radio_button_unchecked Definitely want to use" at bounding box center [379, 327] width 319 height 12
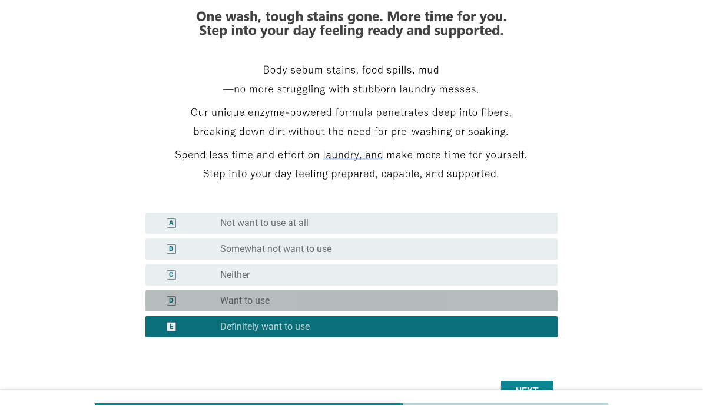
click at [401, 307] on div "radio_button_unchecked Want to use" at bounding box center [379, 301] width 319 height 12
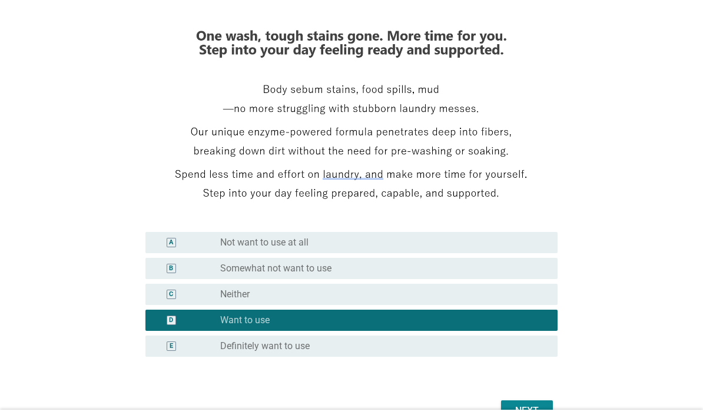
click at [537, 399] on div "Next" at bounding box center [527, 392] width 33 height 14
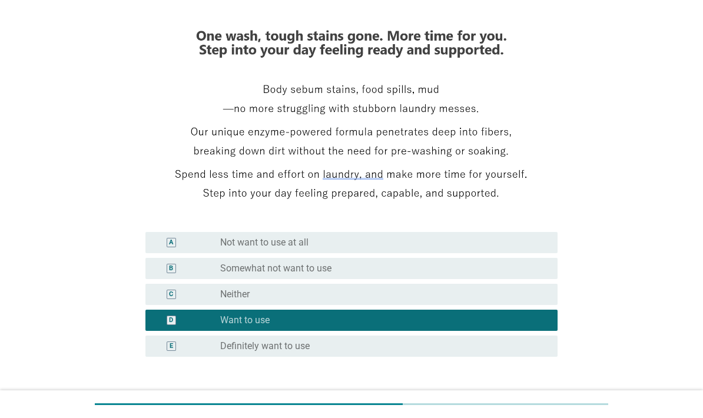
scroll to position [0, 0]
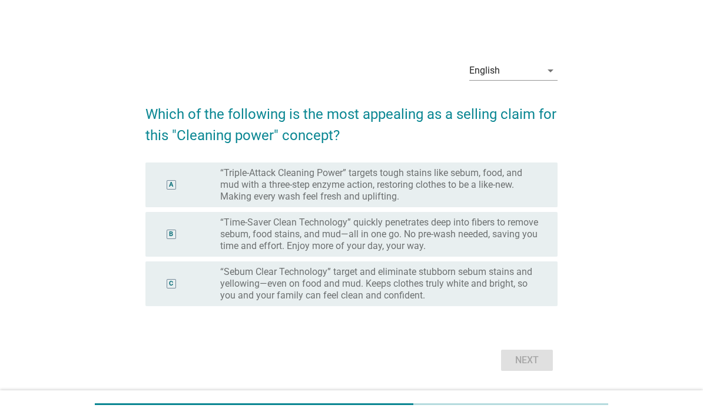
click at [494, 199] on label "“Triple-Attack Cleaning Power” targets tough stains like sebum, food, and mud w…" at bounding box center [379, 184] width 319 height 35
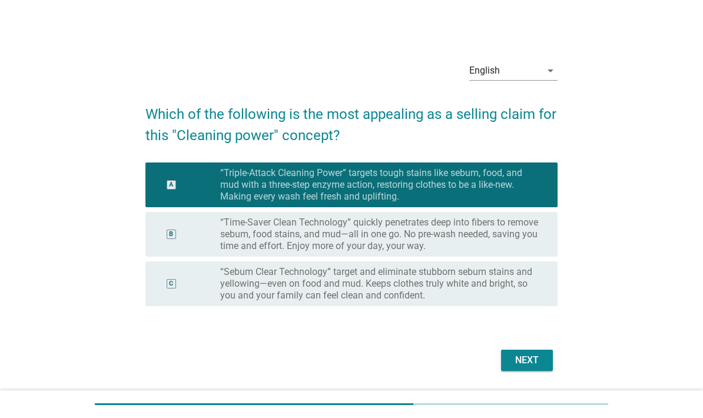
click at [536, 371] on button "Next" at bounding box center [527, 360] width 52 height 21
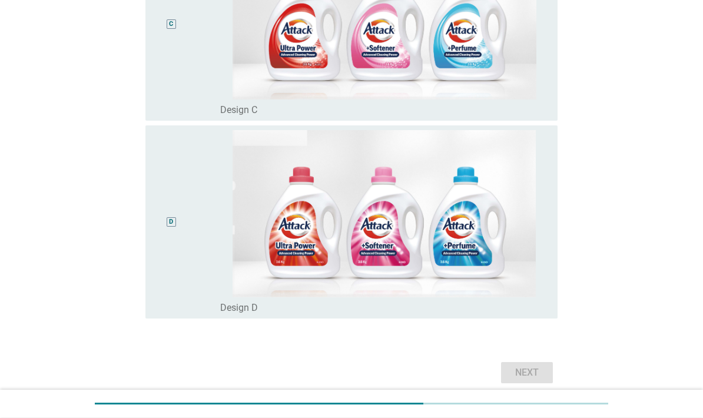
scroll to position [731, 0]
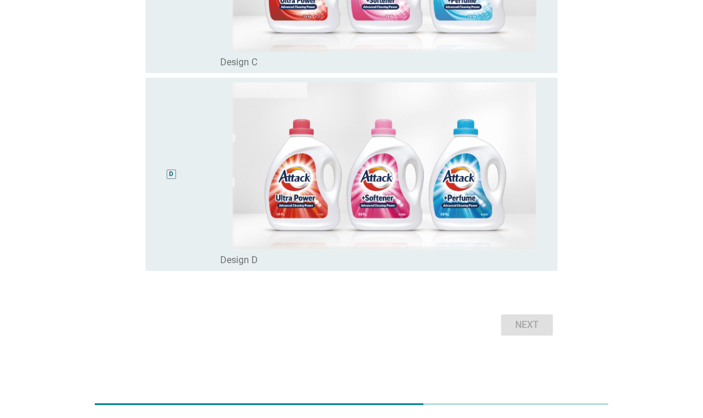
click at [168, 246] on div "D" at bounding box center [171, 174] width 33 height 184
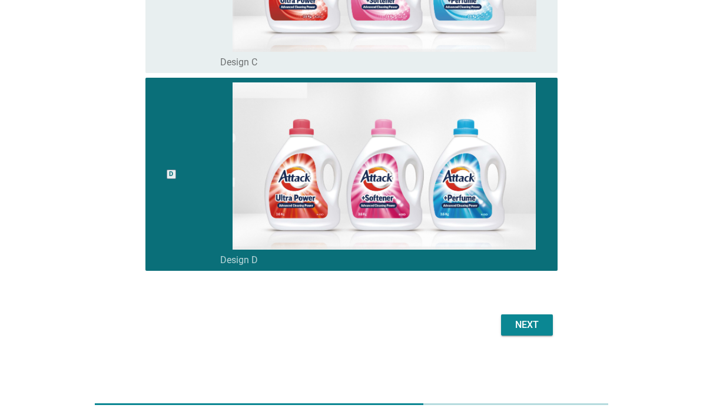
click at [542, 330] on div "Next" at bounding box center [527, 325] width 33 height 14
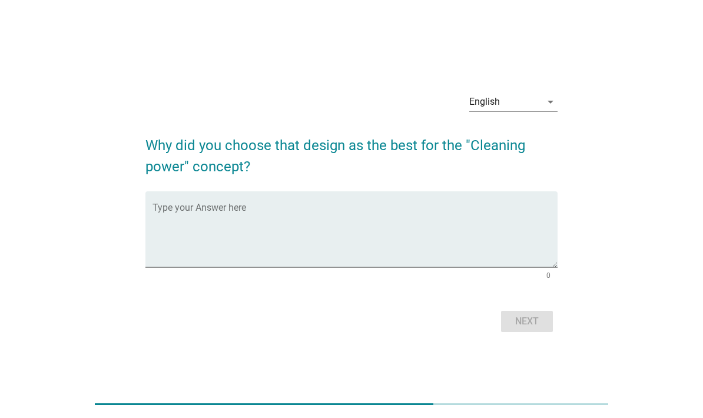
click at [442, 251] on textarea "Type your Answer here" at bounding box center [355, 237] width 405 height 62
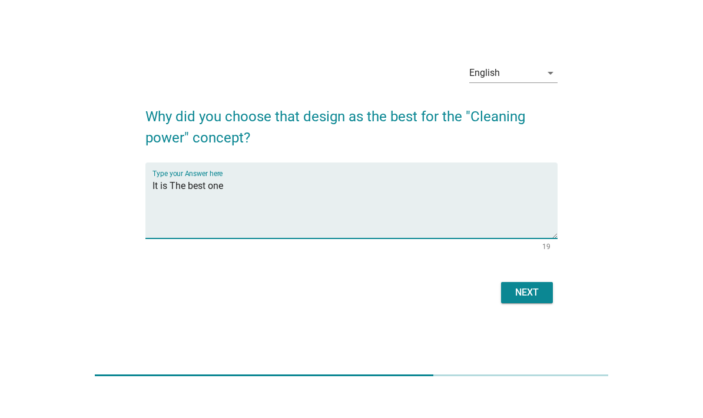
type textarea "It is The best one"
click at [531, 323] on div "Next" at bounding box center [527, 321] width 33 height 14
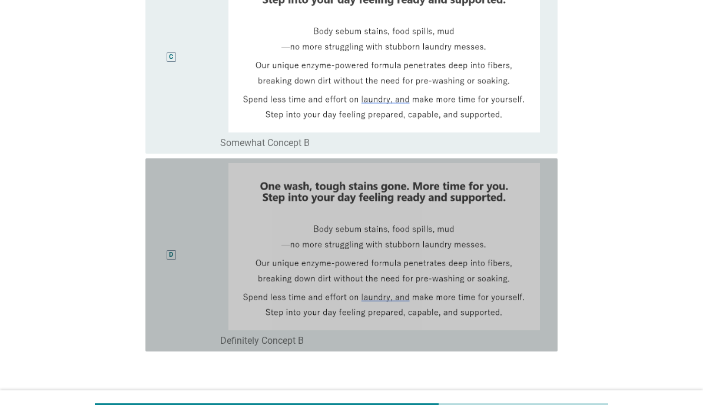
click at [173, 347] on div "D" at bounding box center [171, 255] width 33 height 184
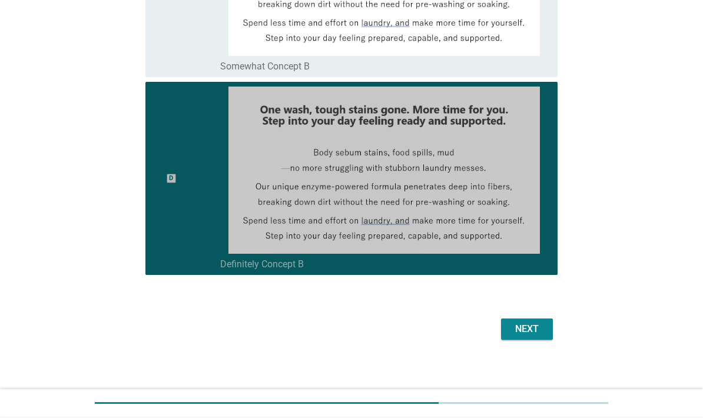
scroll to position [651, 0]
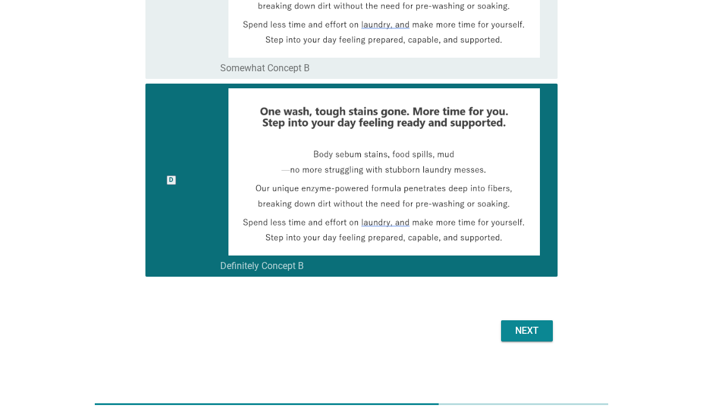
click at [545, 342] on button "Next" at bounding box center [527, 330] width 52 height 21
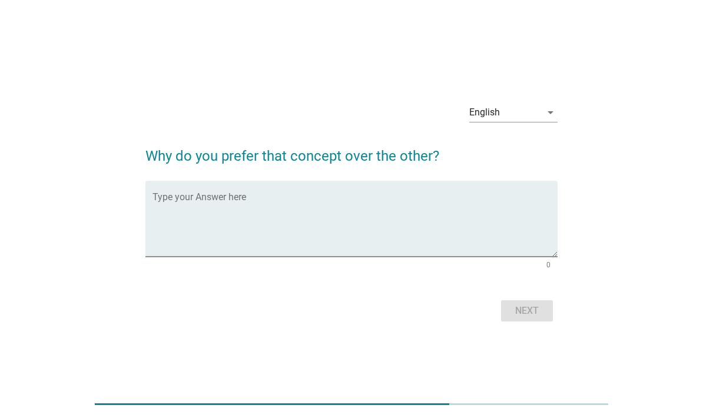
click at [353, 225] on textarea "Type your Answer here" at bounding box center [355, 226] width 405 height 62
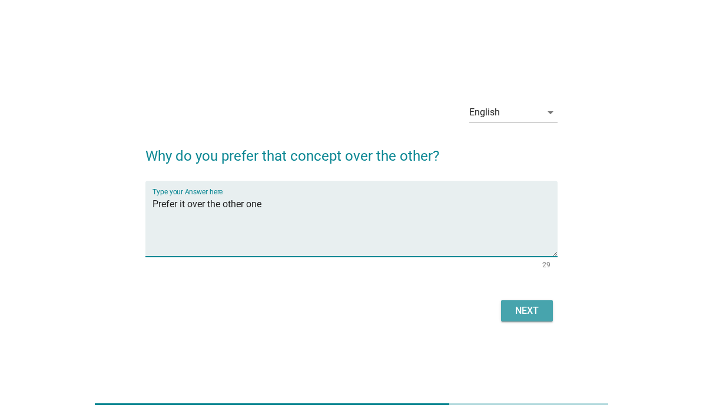
type textarea "Prefer it over the other one"
click at [524, 318] on div "Next" at bounding box center [527, 311] width 33 height 14
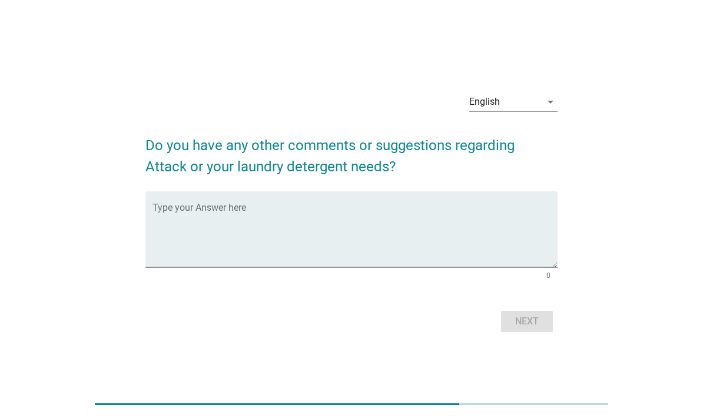
click at [367, 251] on textarea "Type your Answer here" at bounding box center [355, 237] width 405 height 62
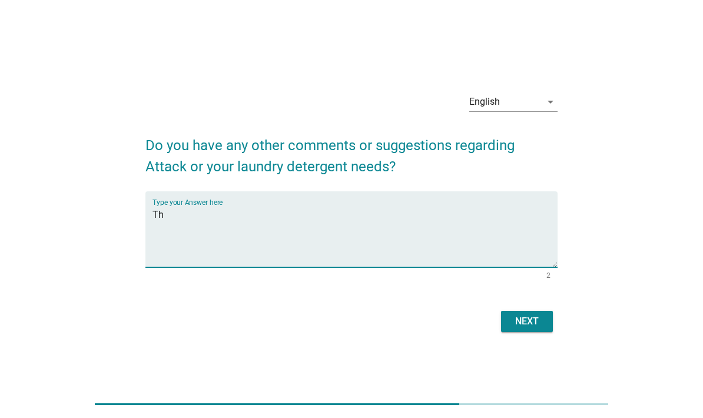
type textarea "T"
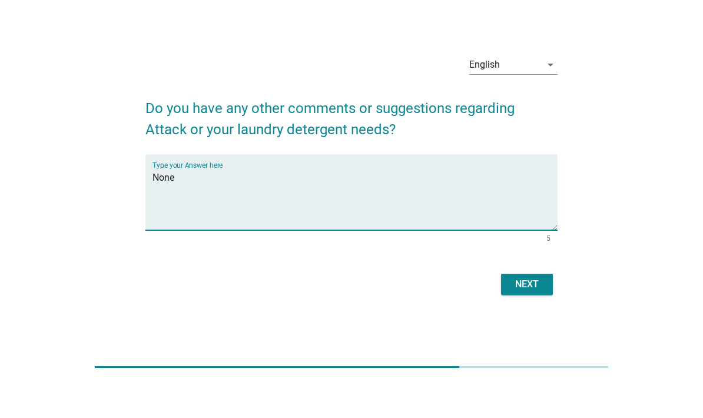
type textarea "None"
click at [533, 316] on button "Next" at bounding box center [527, 321] width 52 height 21
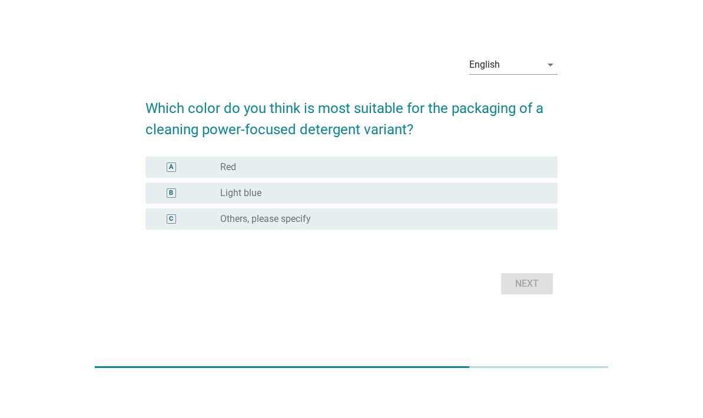
scroll to position [37, 0]
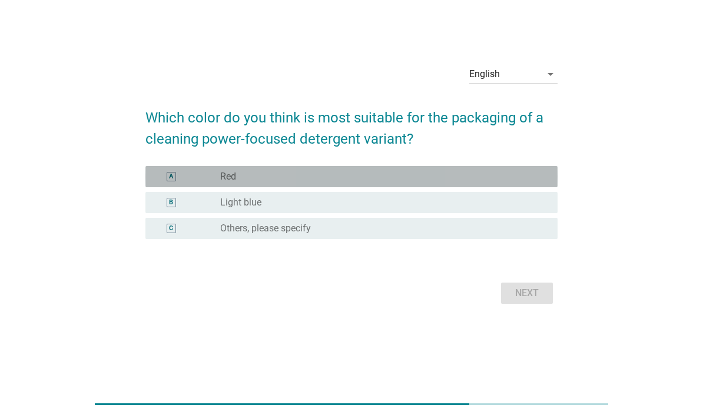
click at [300, 183] on div "radio_button_unchecked Red" at bounding box center [379, 177] width 319 height 12
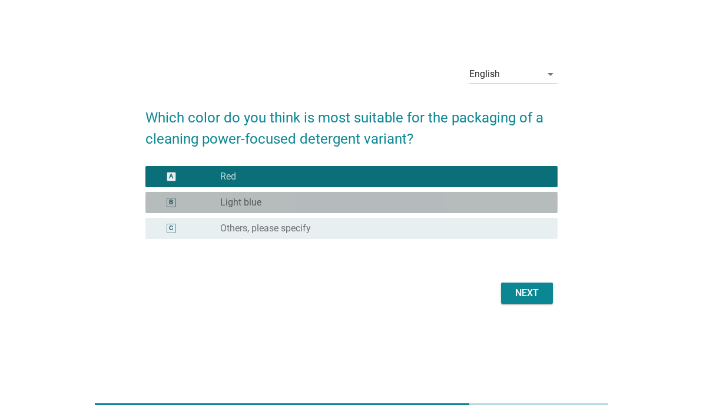
click at [512, 208] on div "radio_button_unchecked Light blue" at bounding box center [379, 203] width 319 height 12
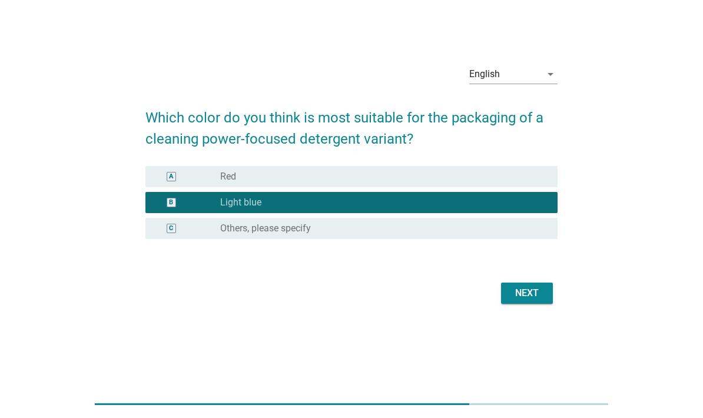
click at [532, 300] on div "Next" at bounding box center [527, 293] width 33 height 14
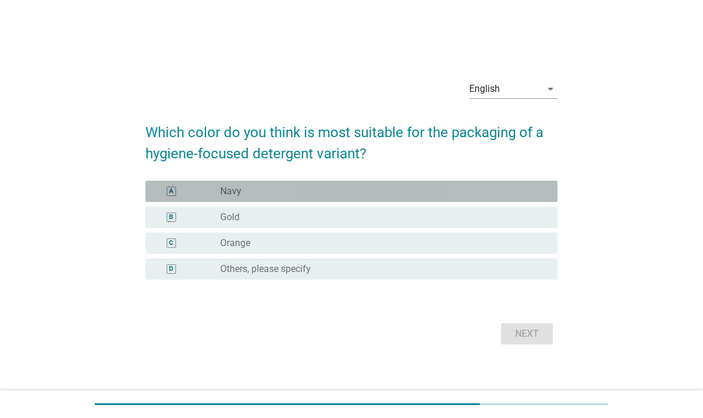
click at [505, 228] on div "B radio_button_unchecked Gold" at bounding box center [351, 217] width 412 height 21
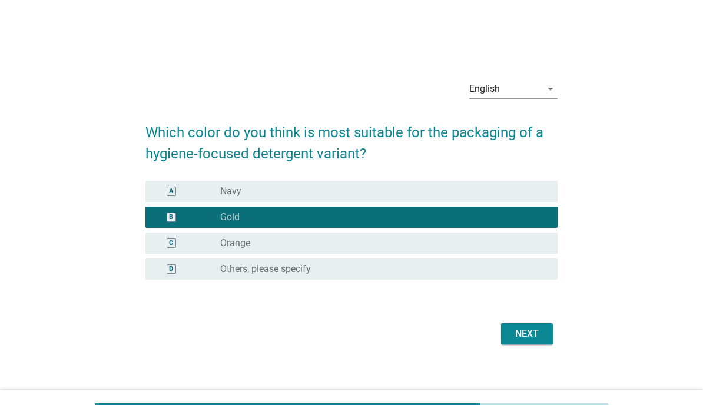
click at [531, 341] on div "Next" at bounding box center [527, 334] width 33 height 14
